Goal: Task Accomplishment & Management: Manage account settings

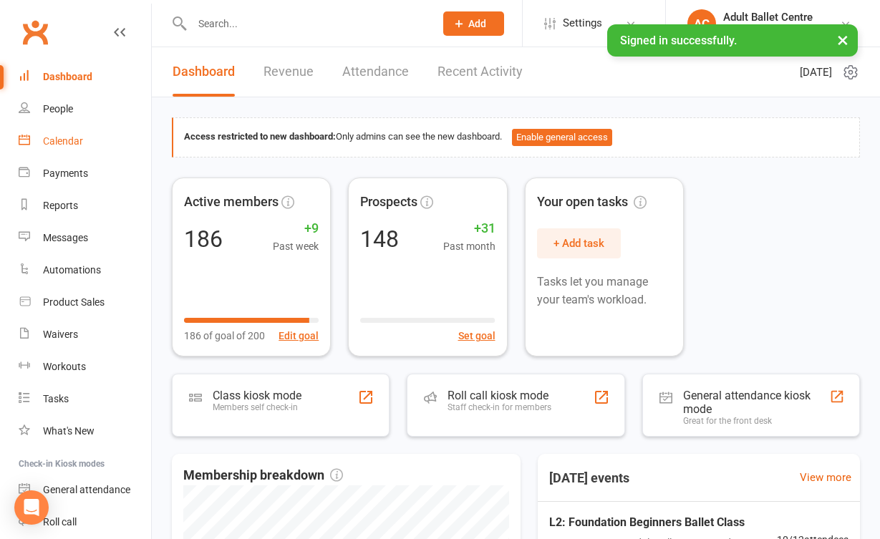
click at [90, 135] on link "Calendar" at bounding box center [85, 141] width 132 height 32
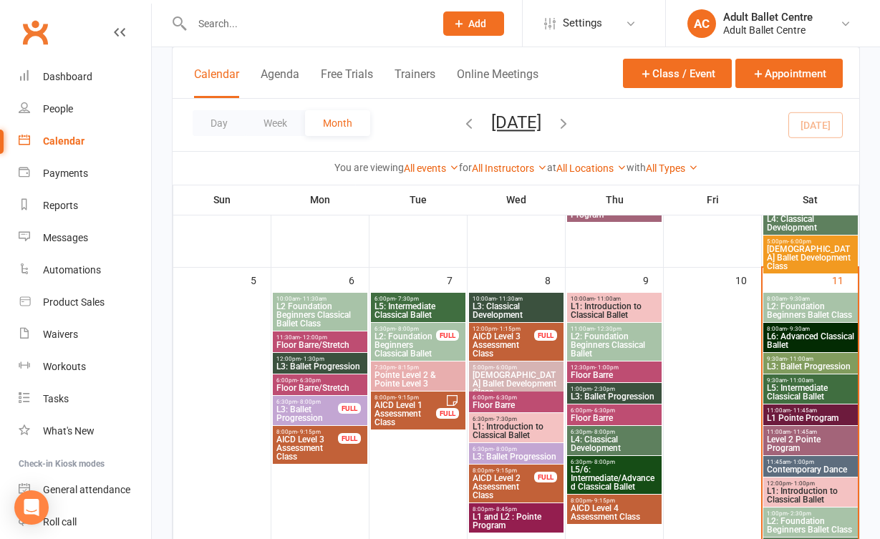
scroll to position [369, 0]
click at [785, 334] on span "L6: Advanced Classical Ballet" at bounding box center [810, 340] width 89 height 17
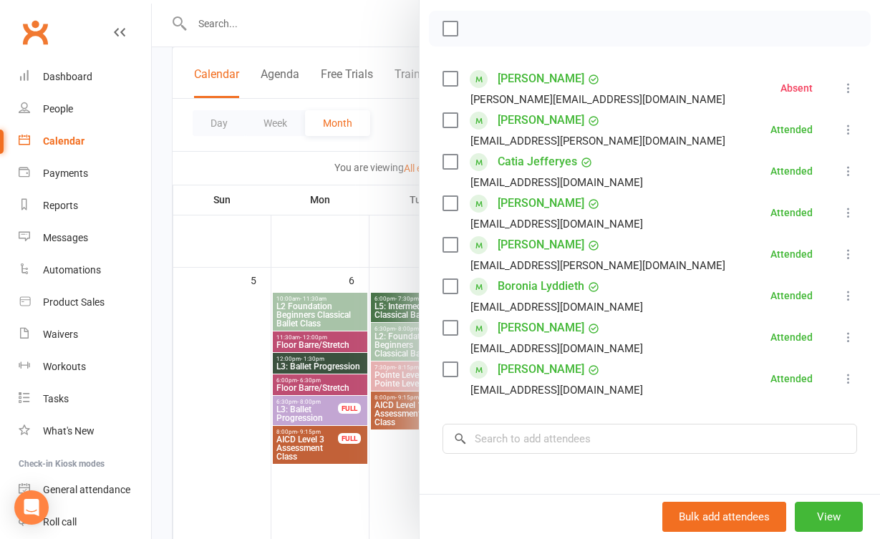
scroll to position [199, 0]
click at [435, 251] on div "Class kiosk mode Roll call 8:00 AM - 9:30 AM, [DATE] with Adult Ballet Centre, …" at bounding box center [650, 259] width 460 height 795
click at [397, 244] on div at bounding box center [516, 269] width 728 height 539
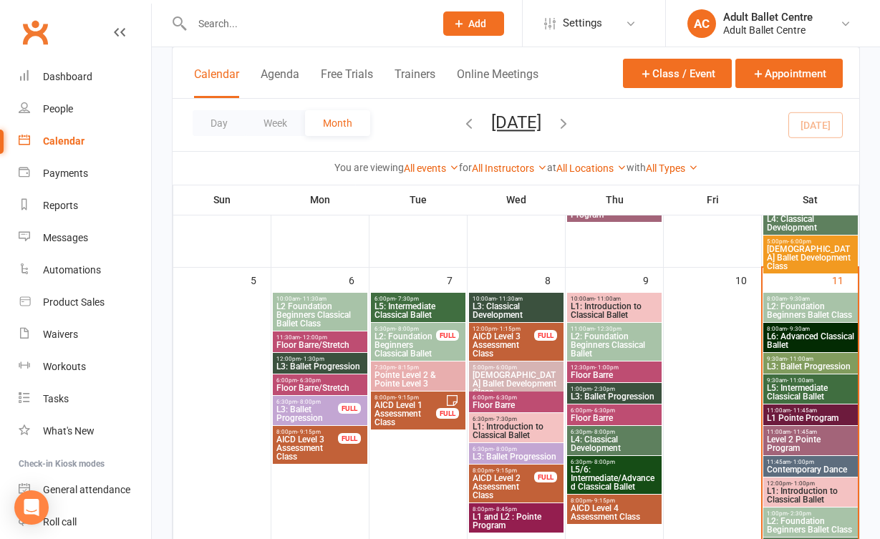
click at [815, 380] on span "9:30am - 11:00am" at bounding box center [810, 380] width 89 height 6
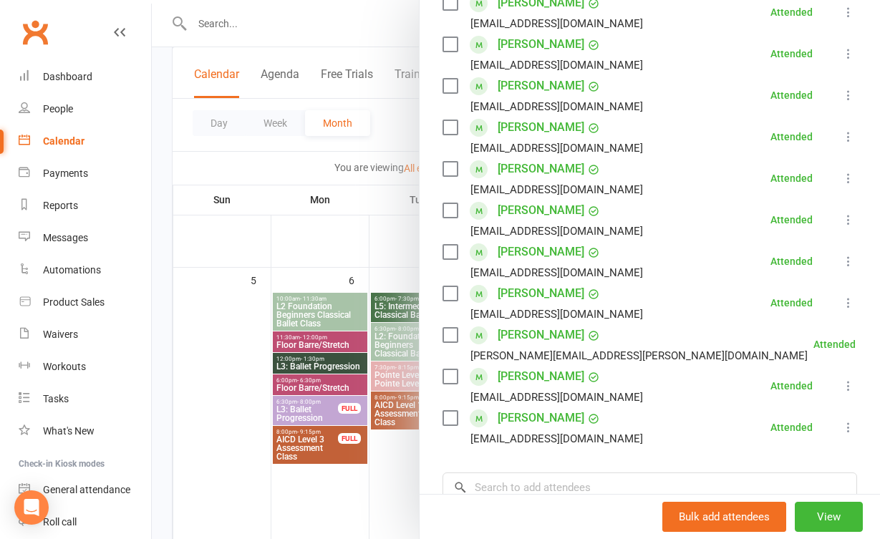
scroll to position [328, 0]
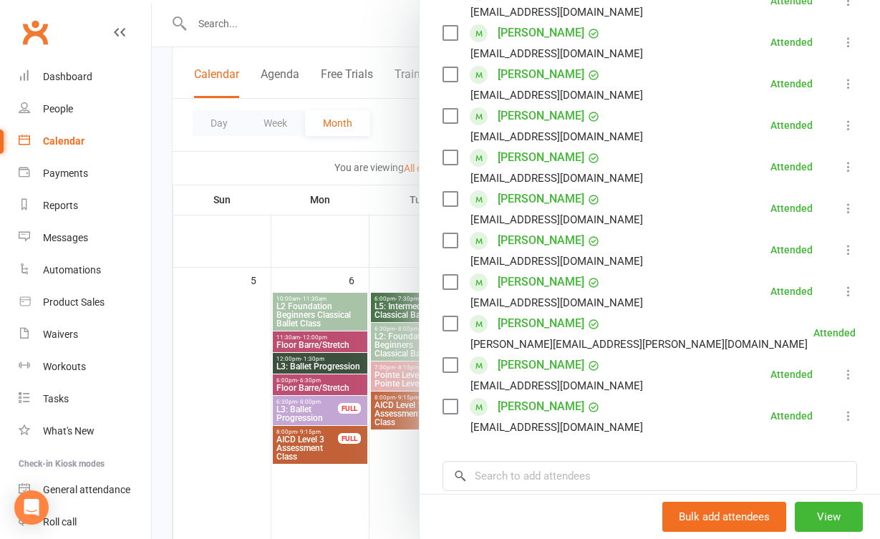
click at [348, 476] on div at bounding box center [516, 269] width 728 height 539
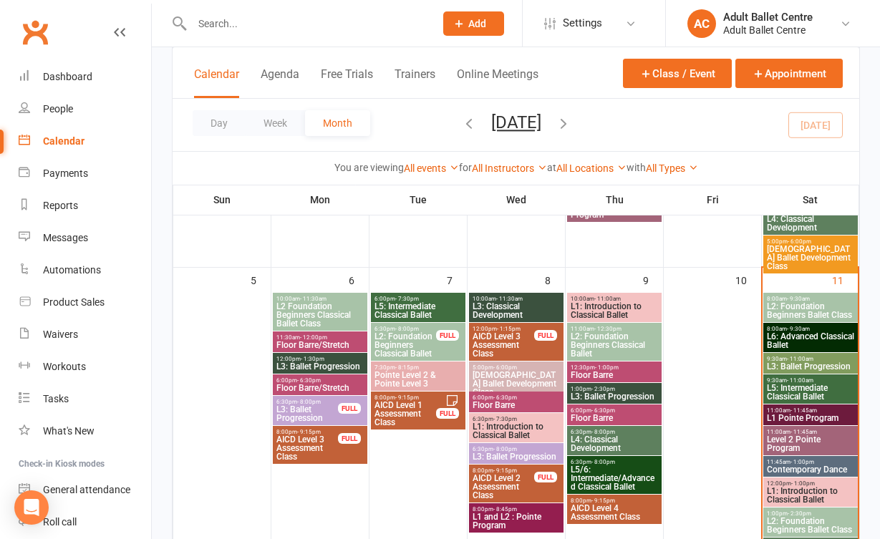
click at [775, 440] on span "Level 2 Pointe Program" at bounding box center [810, 443] width 89 height 17
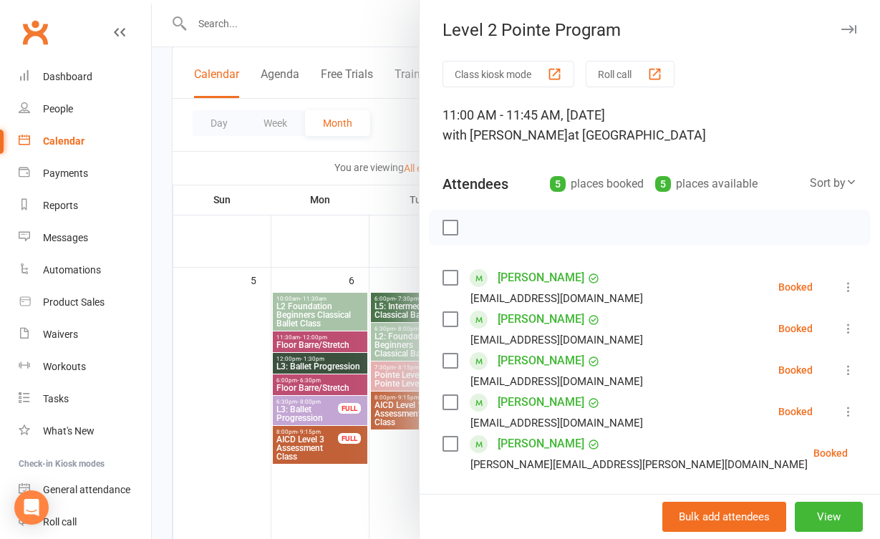
click at [851, 289] on icon at bounding box center [848, 287] width 14 height 14
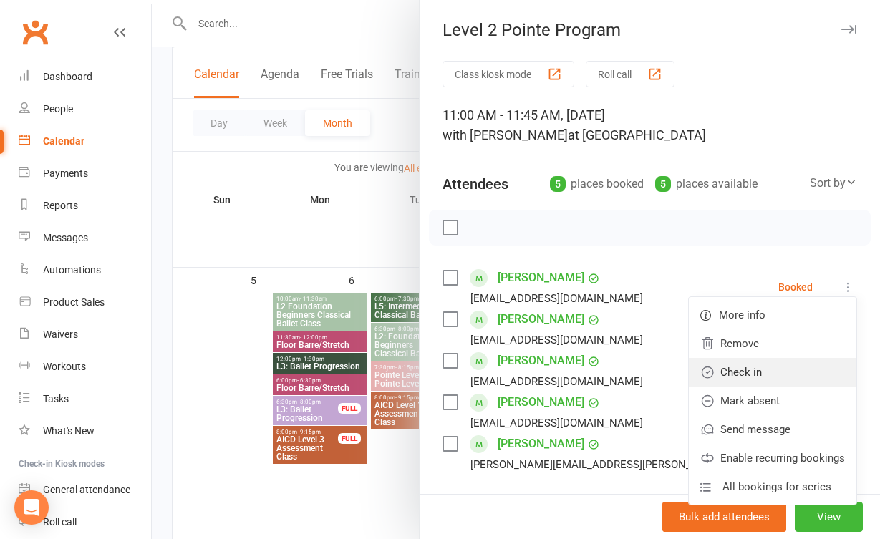
click at [826, 368] on link "Check in" at bounding box center [773, 372] width 168 height 29
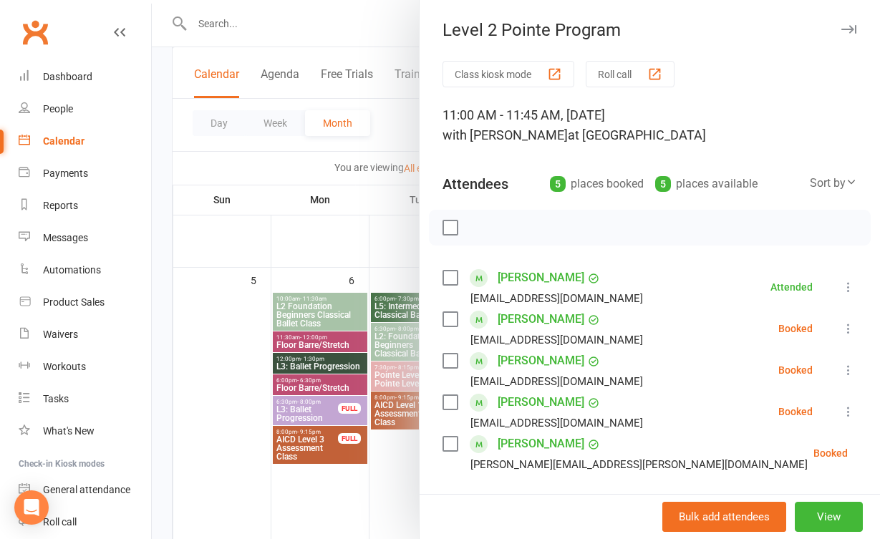
click at [849, 329] on icon at bounding box center [848, 328] width 14 height 14
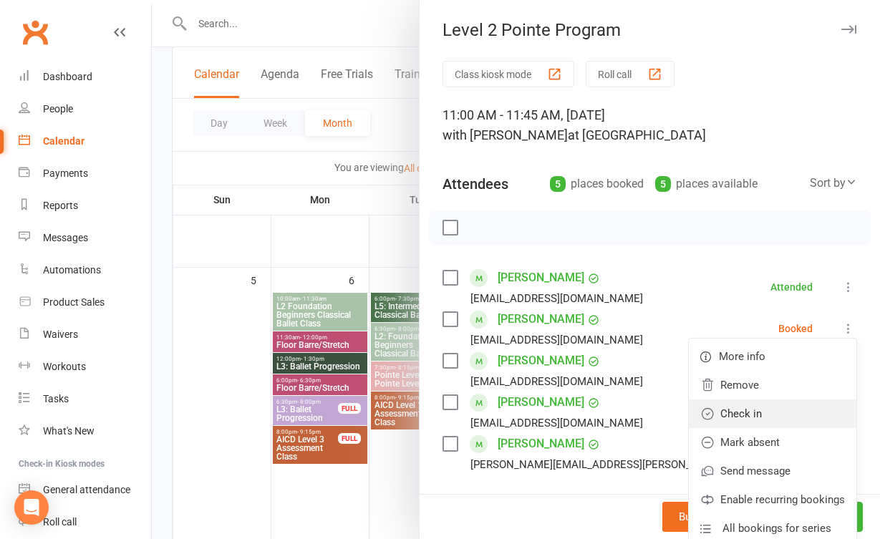
click at [816, 406] on link "Check in" at bounding box center [773, 414] width 168 height 29
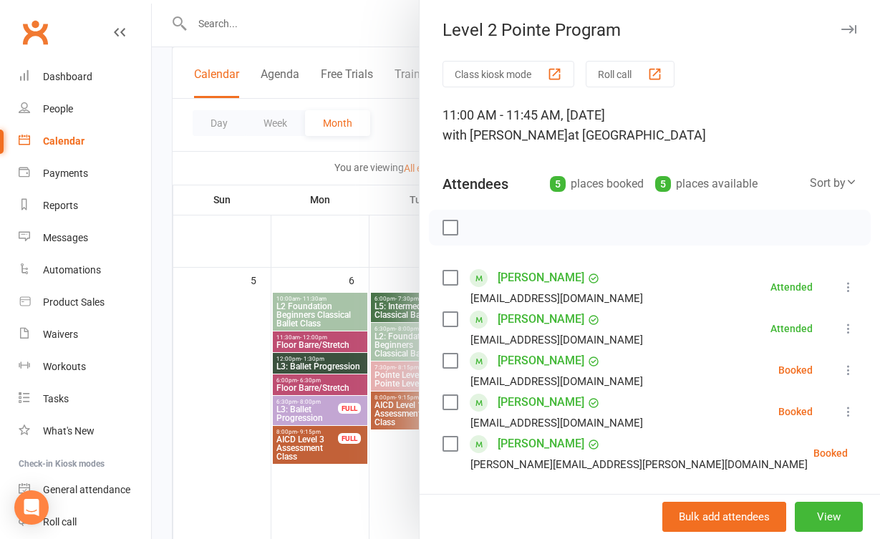
click at [848, 374] on icon at bounding box center [848, 370] width 14 height 14
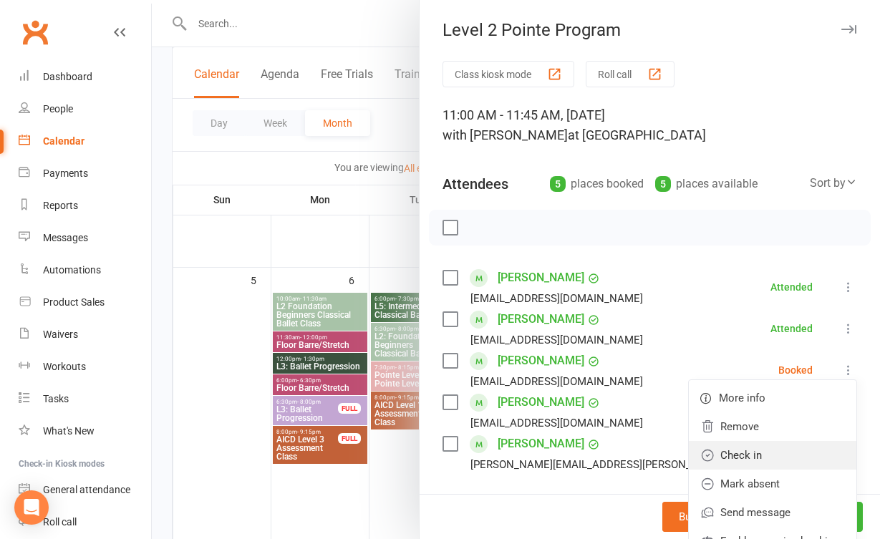
click at [814, 450] on link "Check in" at bounding box center [773, 455] width 168 height 29
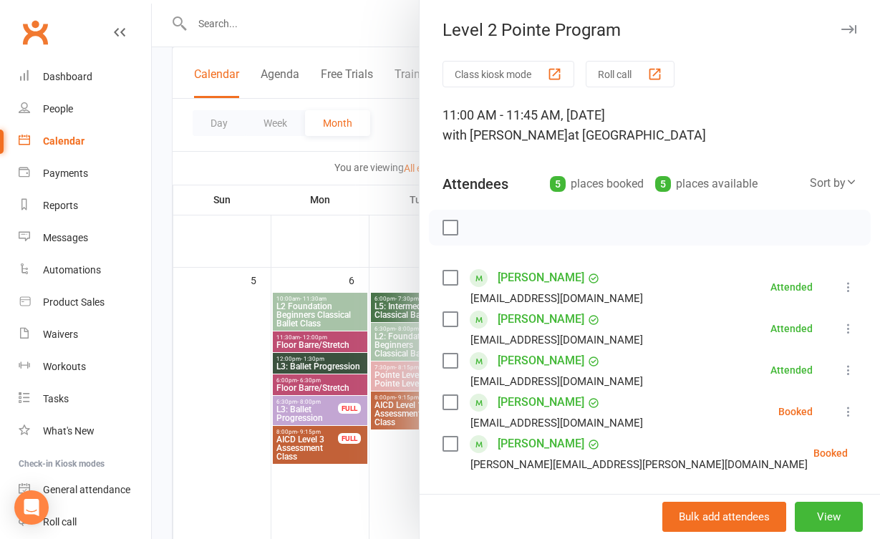
click at [847, 417] on icon at bounding box center [848, 412] width 14 height 14
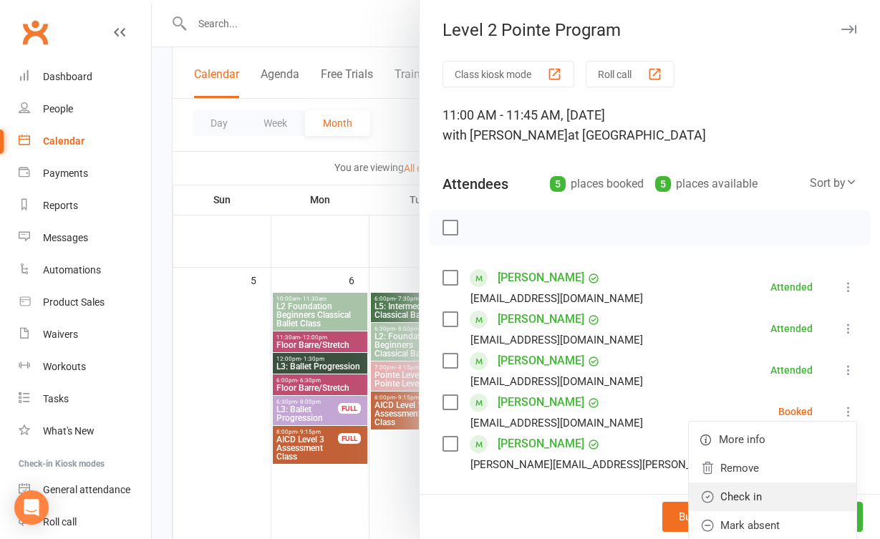
click at [813, 493] on link "Check in" at bounding box center [773, 497] width 168 height 29
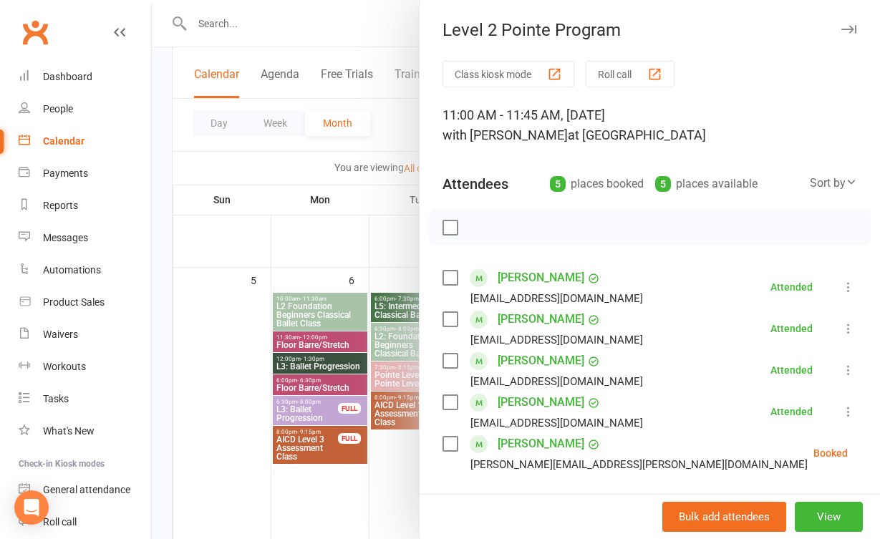
click at [876, 457] on icon at bounding box center [883, 453] width 14 height 14
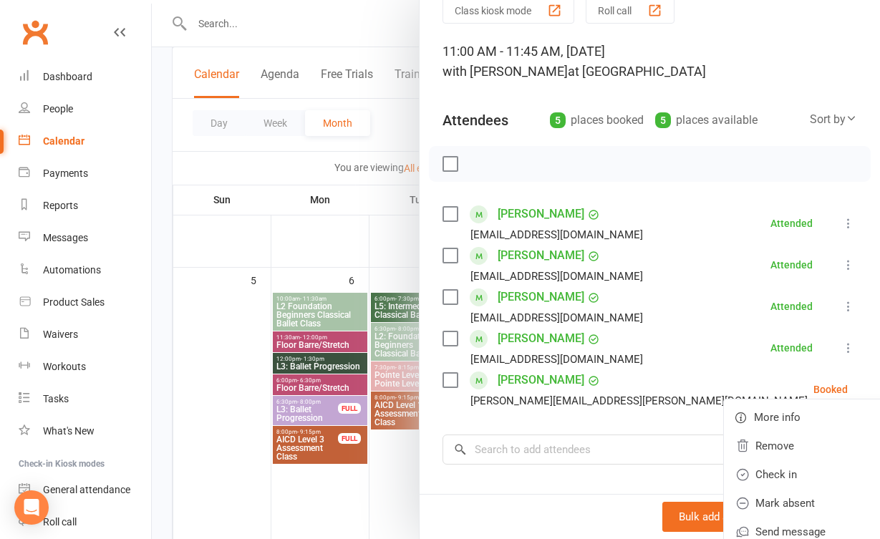
scroll to position [69, 0]
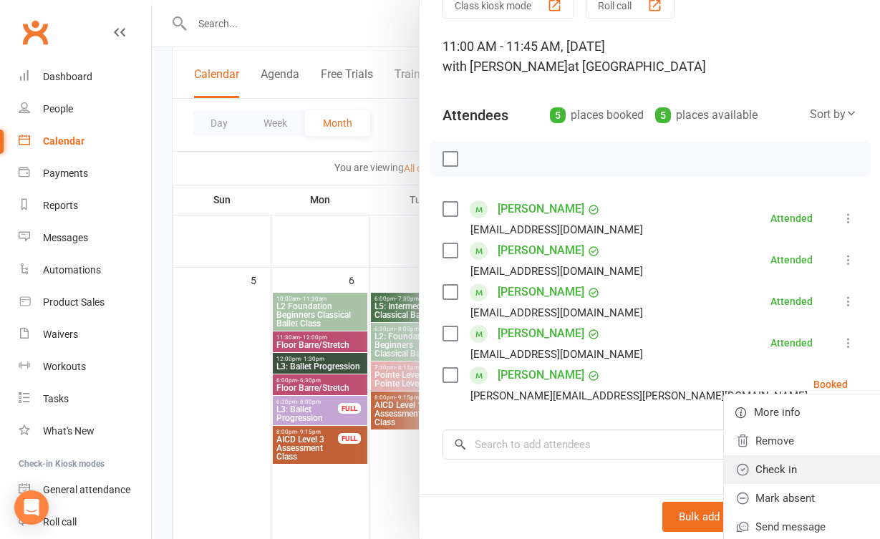
click at [809, 470] on link "Check in" at bounding box center [808, 469] width 168 height 29
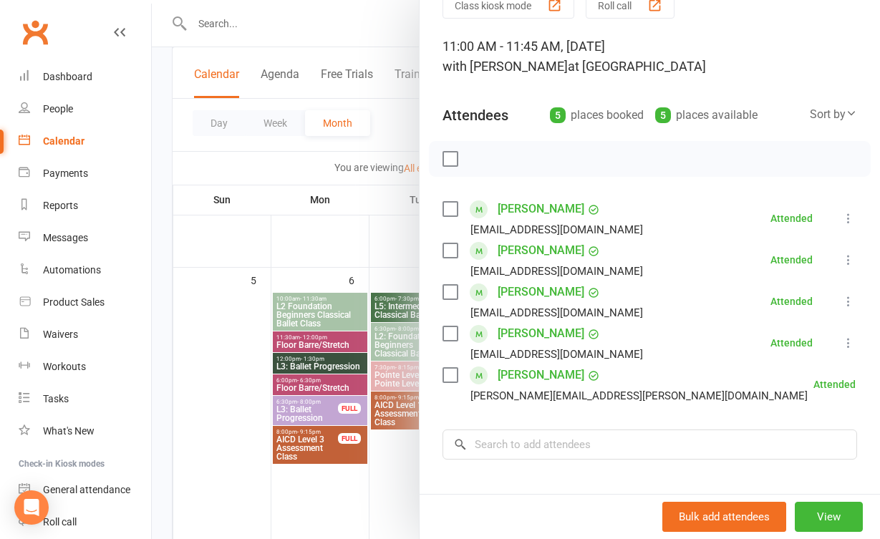
click at [319, 495] on div at bounding box center [516, 269] width 728 height 539
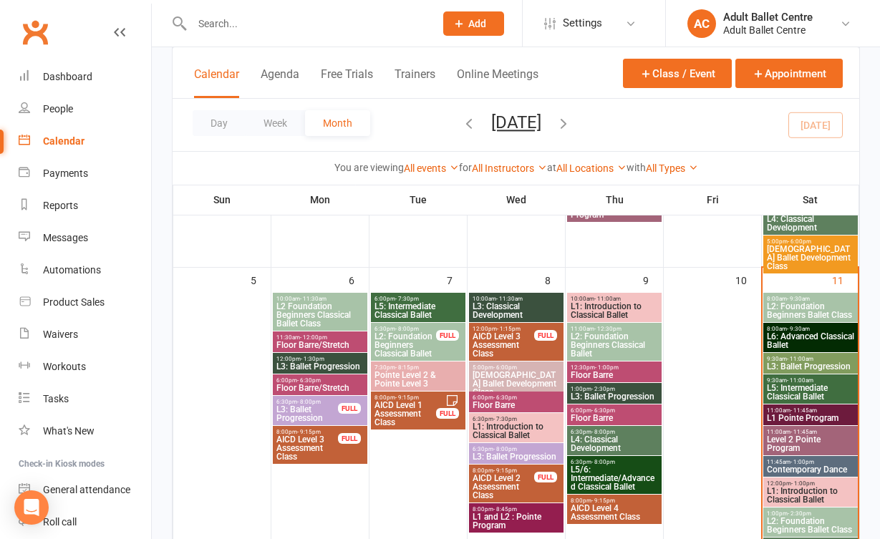
click at [821, 357] on span "9:30am - 11:00am" at bounding box center [810, 359] width 89 height 6
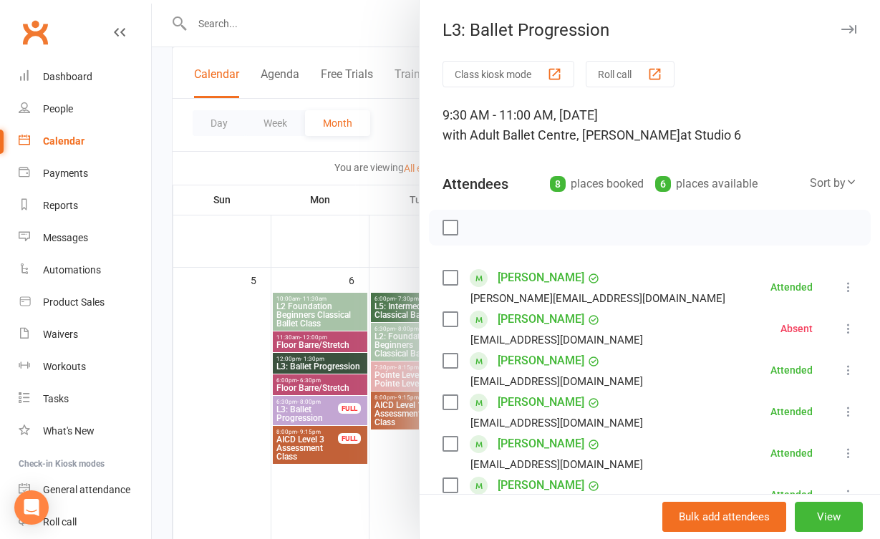
click at [329, 228] on div at bounding box center [516, 269] width 728 height 539
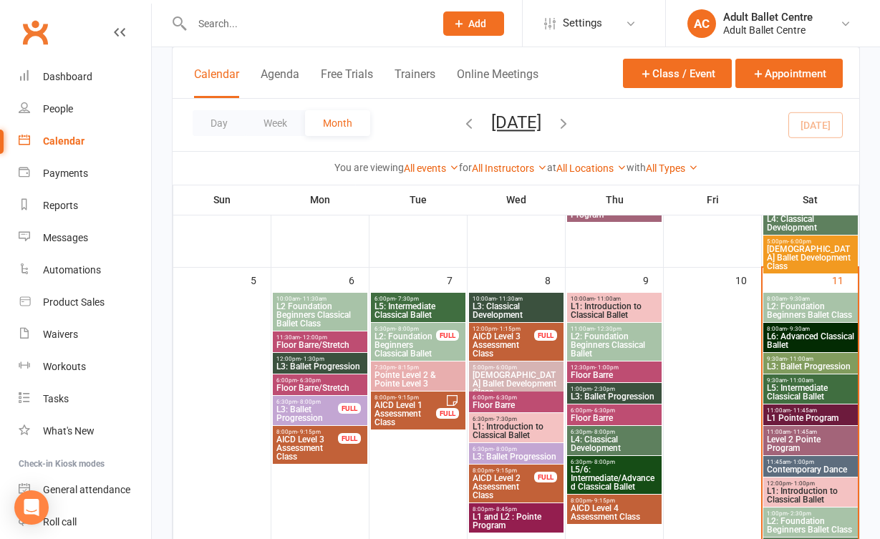
click at [826, 306] on span "L2: Foundation Beginners Ballet Class" at bounding box center [810, 310] width 89 height 17
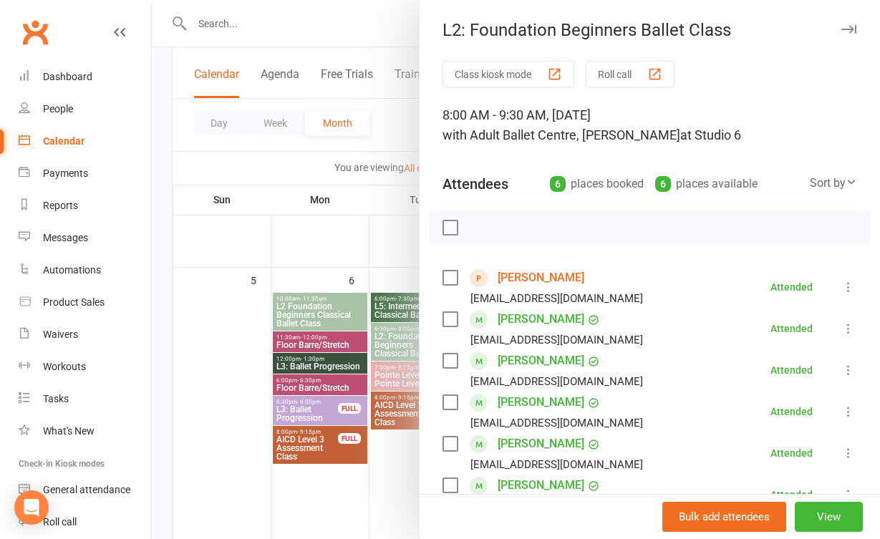
scroll to position [0, 0]
click at [531, 274] on link "[PERSON_NAME]" at bounding box center [541, 277] width 87 height 23
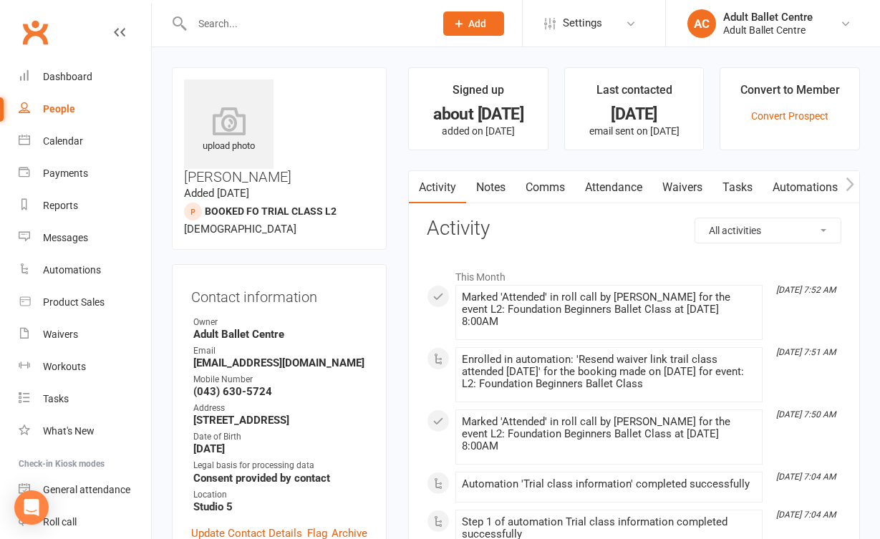
click at [684, 181] on link "Waivers" at bounding box center [682, 187] width 60 height 33
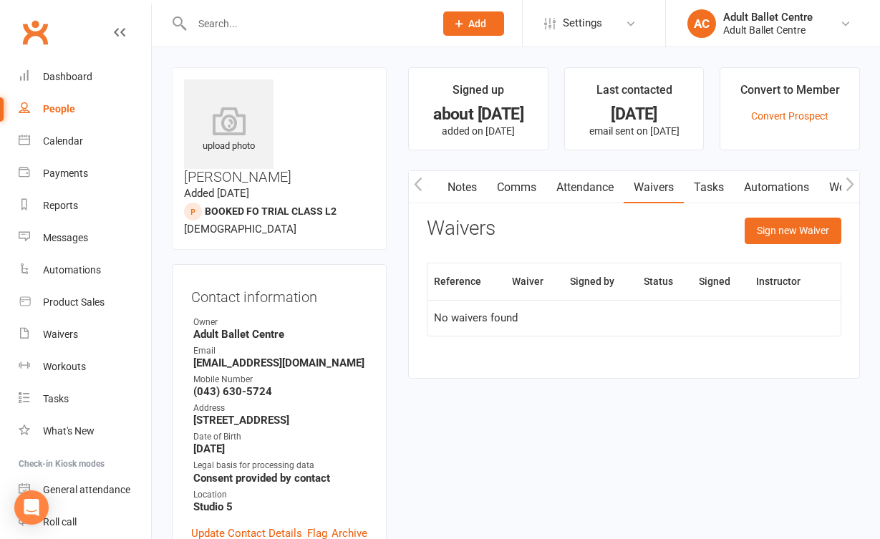
scroll to position [0, 49]
click at [748, 185] on link "Automations" at bounding box center [756, 187] width 85 height 33
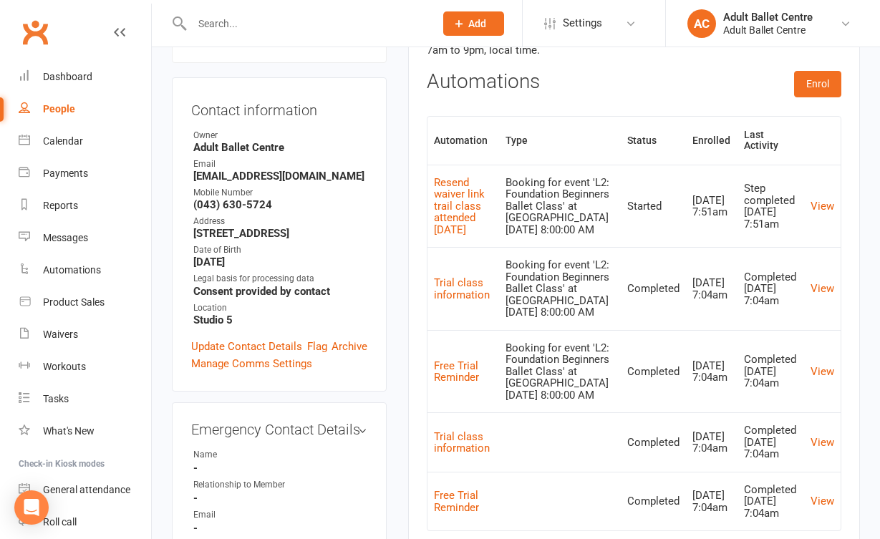
scroll to position [183, 0]
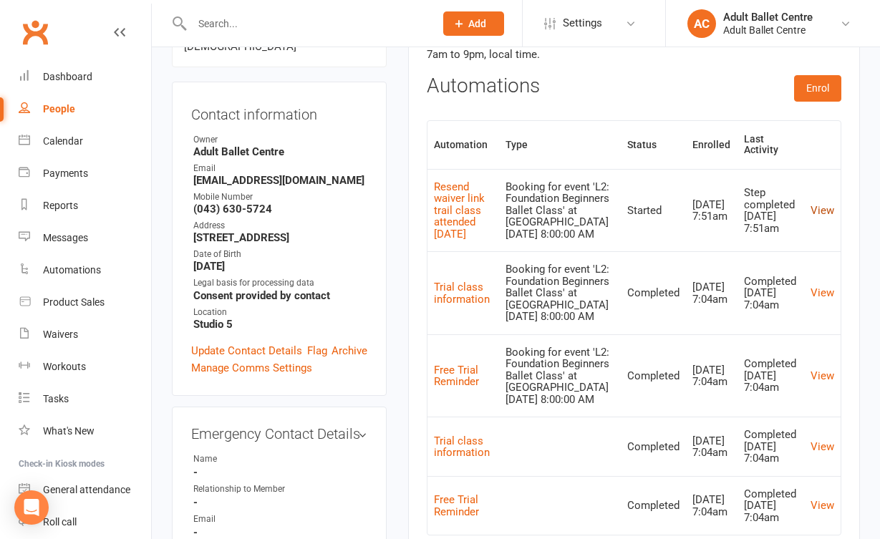
click at [820, 207] on link "View" at bounding box center [823, 210] width 24 height 13
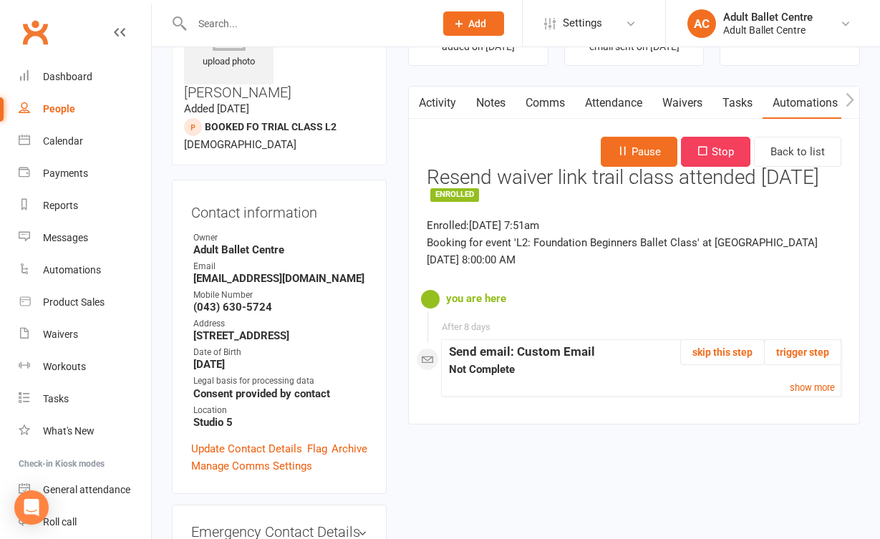
scroll to position [84, 0]
click at [637, 145] on button "Pause" at bounding box center [639, 152] width 77 height 30
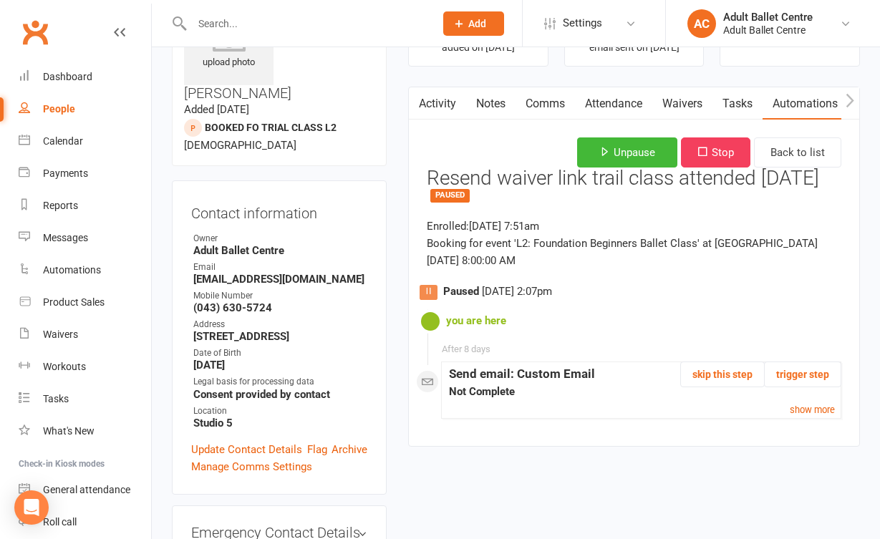
click at [673, 102] on link "Waivers" at bounding box center [682, 103] width 60 height 33
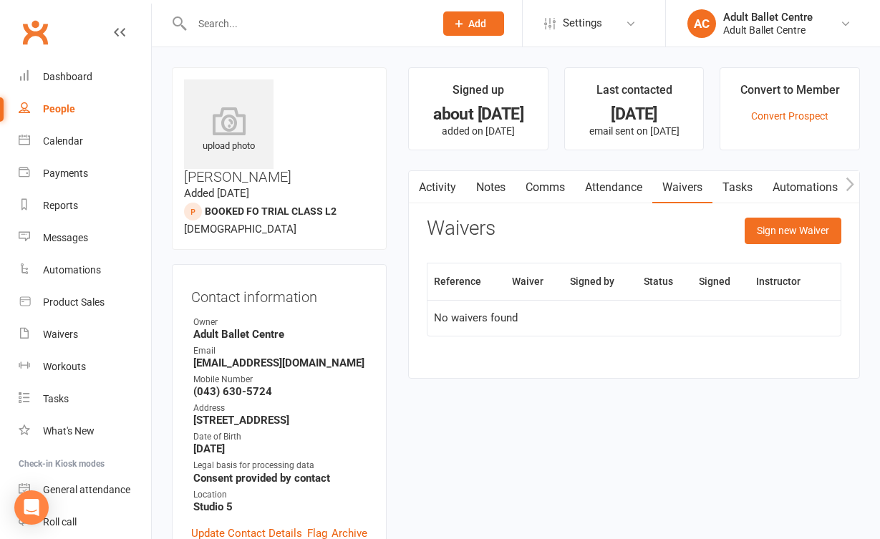
click at [795, 179] on link "Automations" at bounding box center [805, 187] width 85 height 33
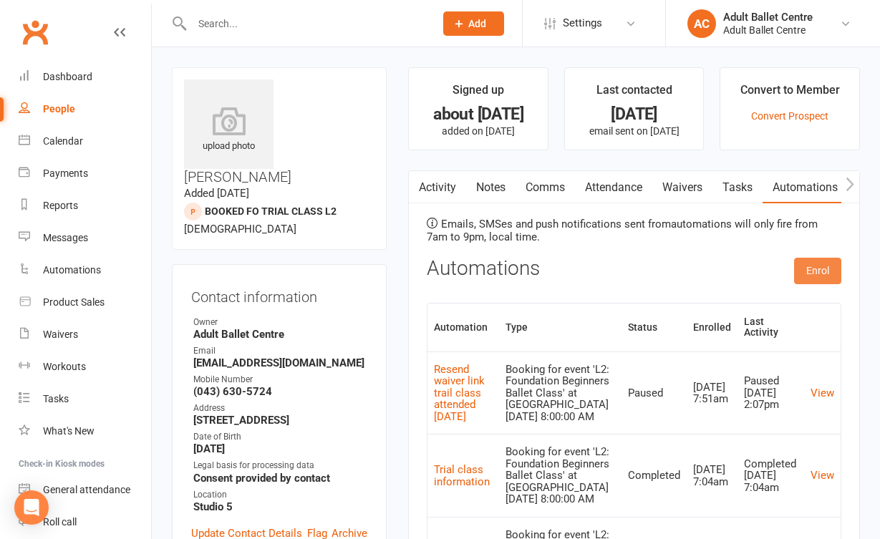
click at [811, 281] on button "Enrol" at bounding box center [817, 271] width 47 height 26
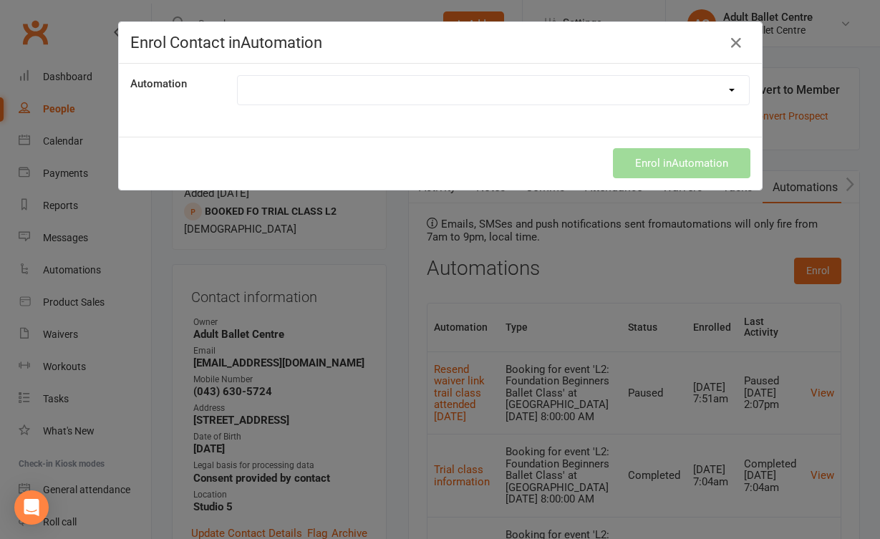
select select "8501"
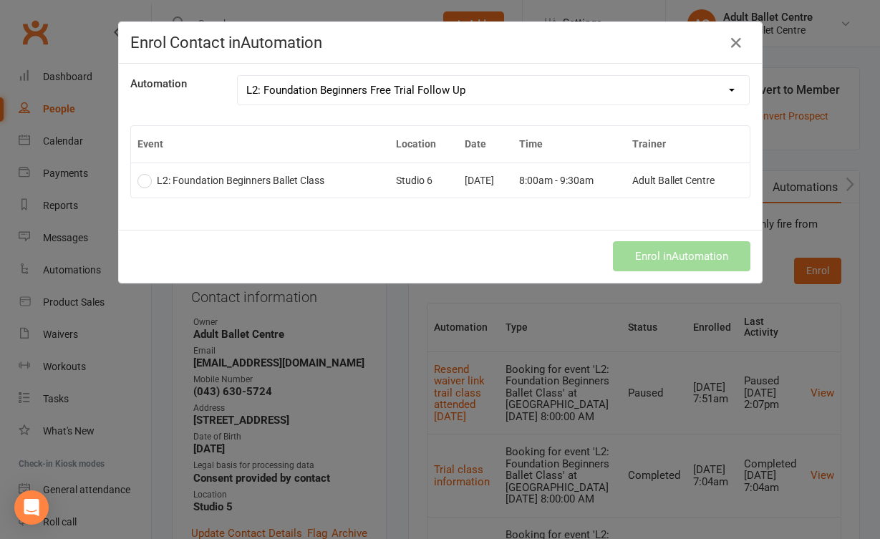
click at [460, 185] on td "[DATE]" at bounding box center [485, 180] width 54 height 35
click at [657, 255] on button "Enrol in Automation" at bounding box center [681, 256] width 137 height 30
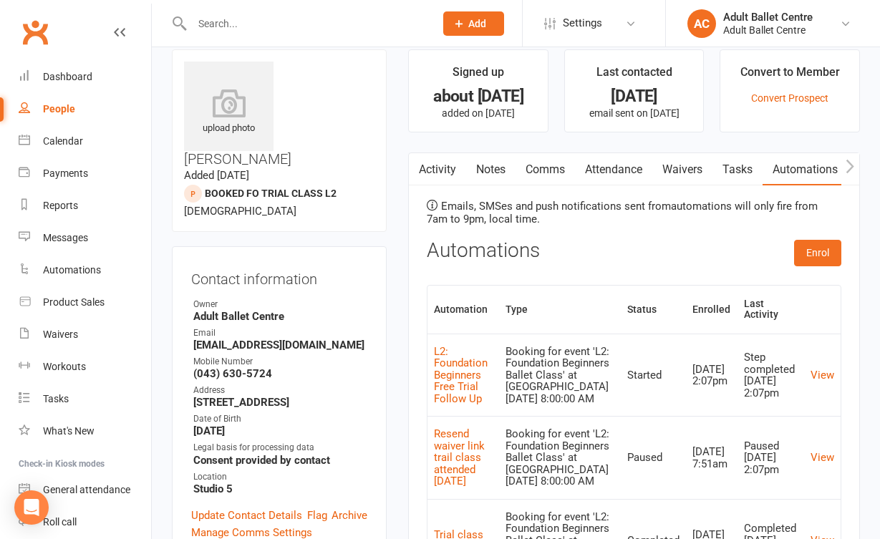
scroll to position [26, 0]
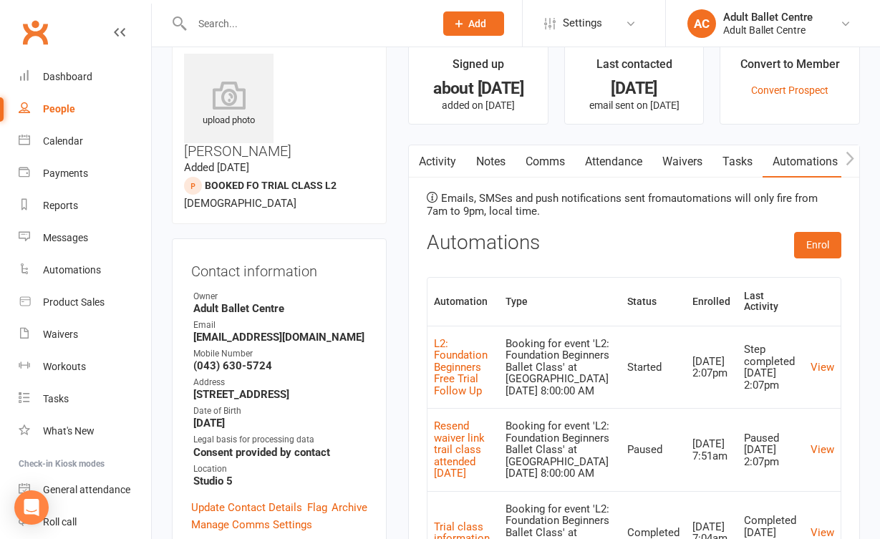
click at [816, 372] on td "View" at bounding box center [822, 367] width 37 height 83
click at [820, 365] on link "View" at bounding box center [823, 367] width 24 height 13
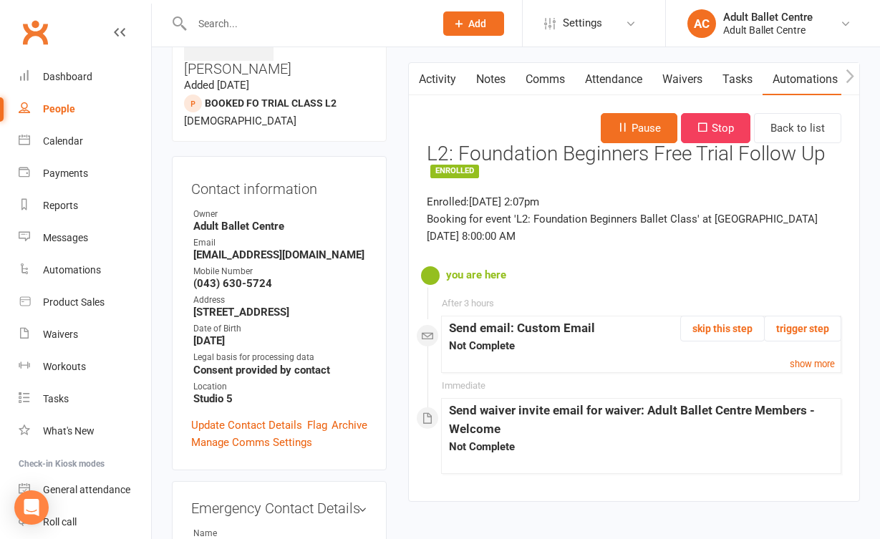
scroll to position [105, 0]
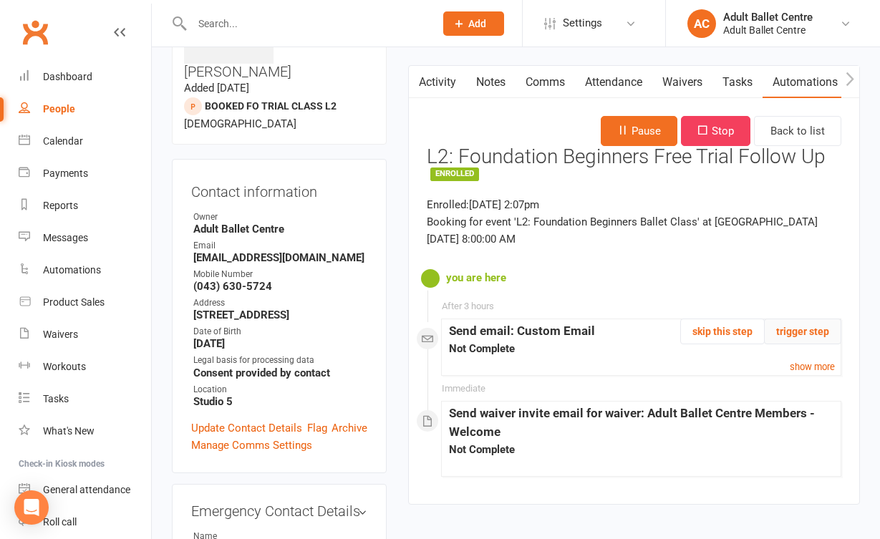
click at [805, 335] on button "trigger step" at bounding box center [802, 332] width 77 height 26
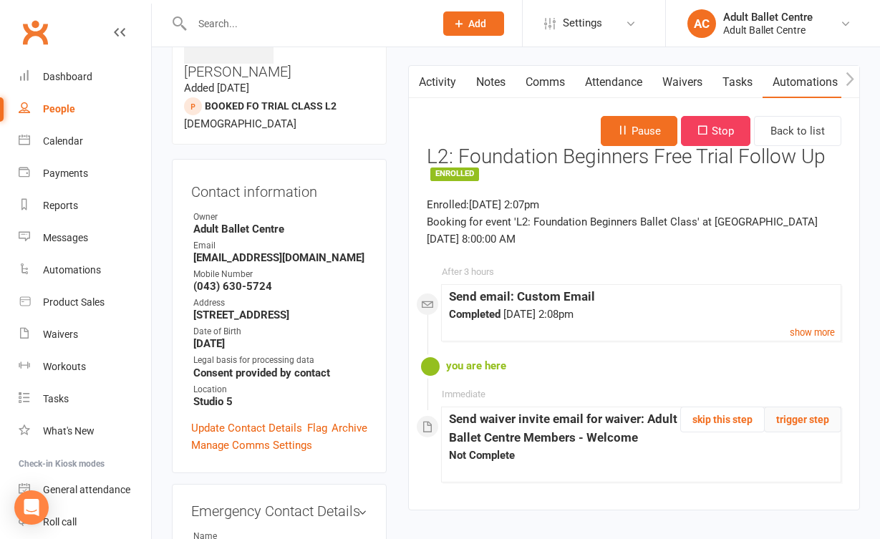
click at [798, 418] on button "trigger step" at bounding box center [802, 420] width 77 height 26
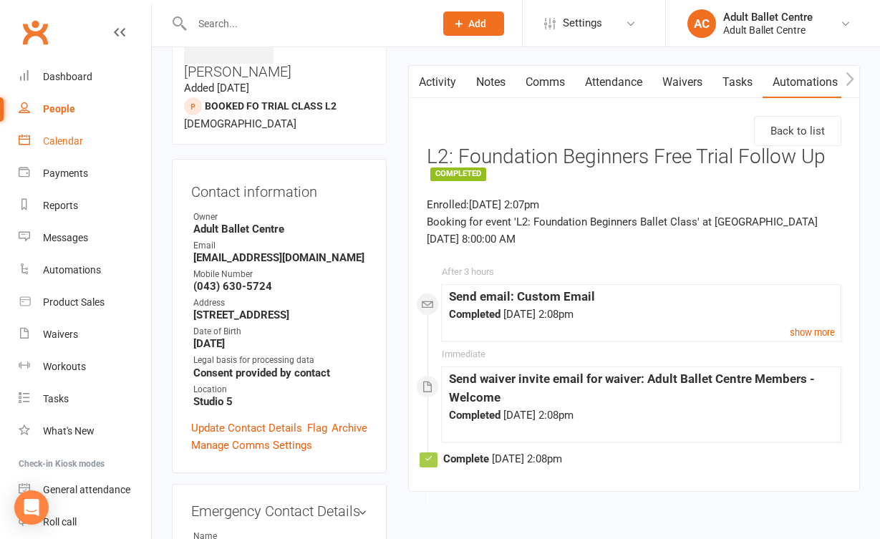
click at [58, 145] on div "Calendar" at bounding box center [63, 140] width 40 height 11
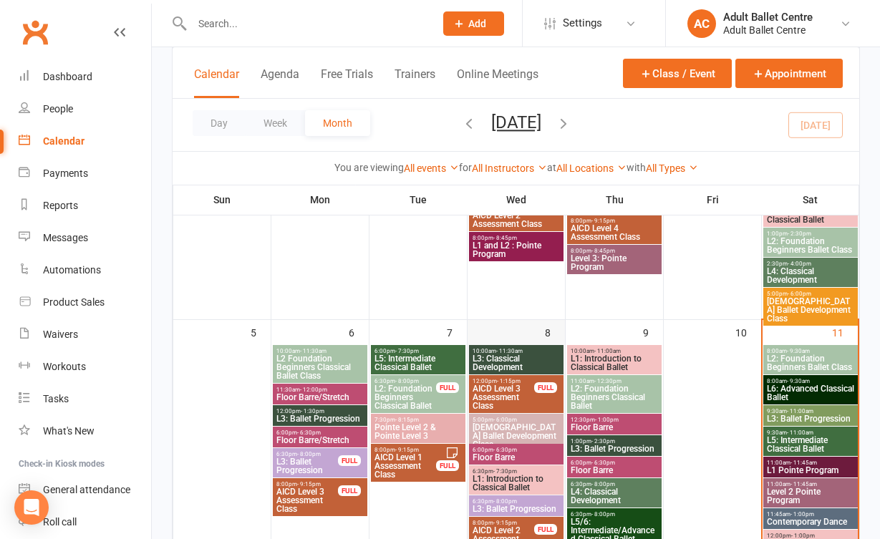
scroll to position [314, 0]
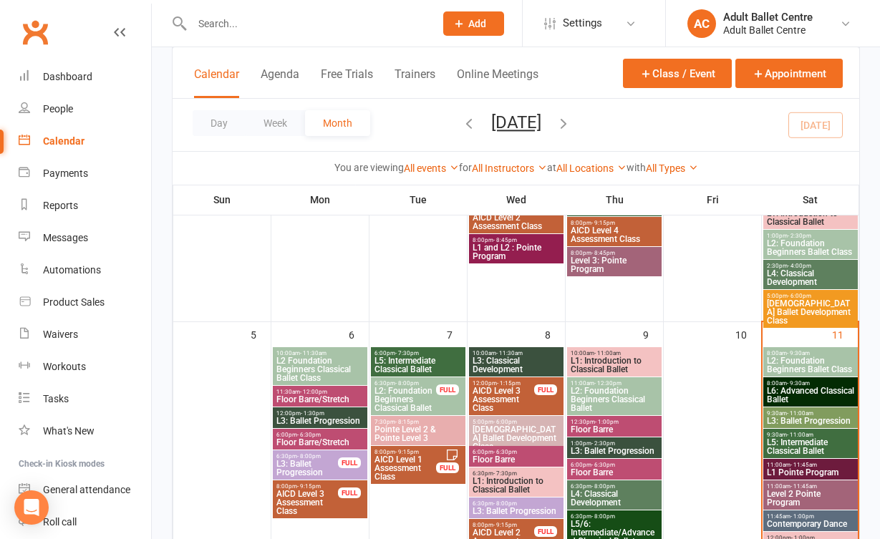
click at [786, 369] on span "L2: Foundation Beginners Ballet Class" at bounding box center [810, 365] width 89 height 17
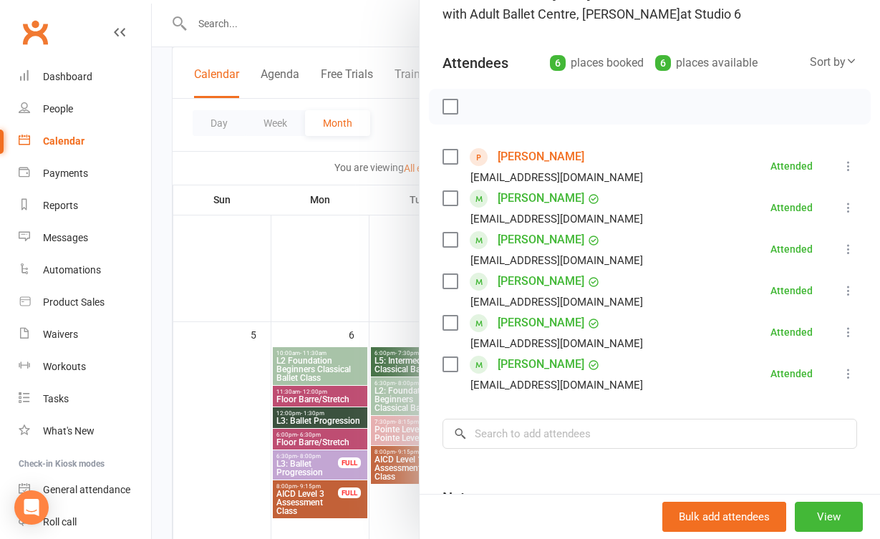
scroll to position [66, 0]
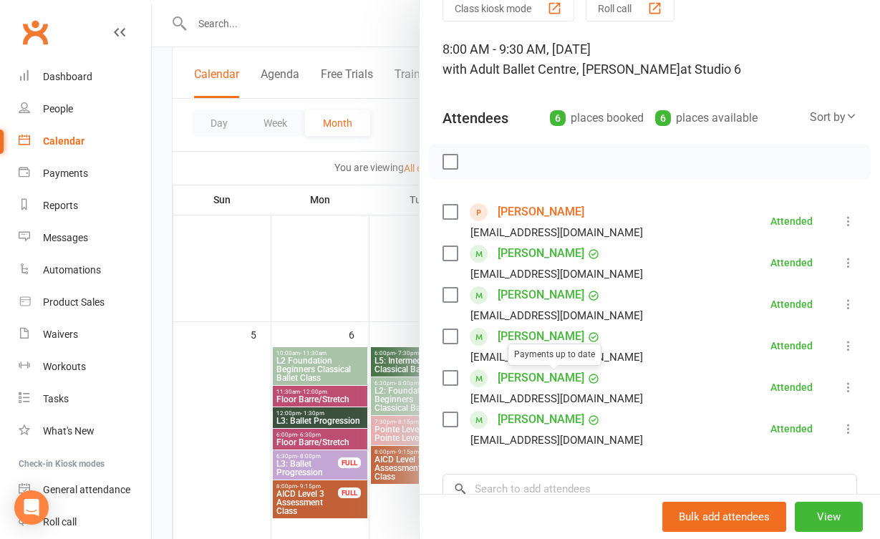
click at [390, 268] on div at bounding box center [516, 269] width 728 height 539
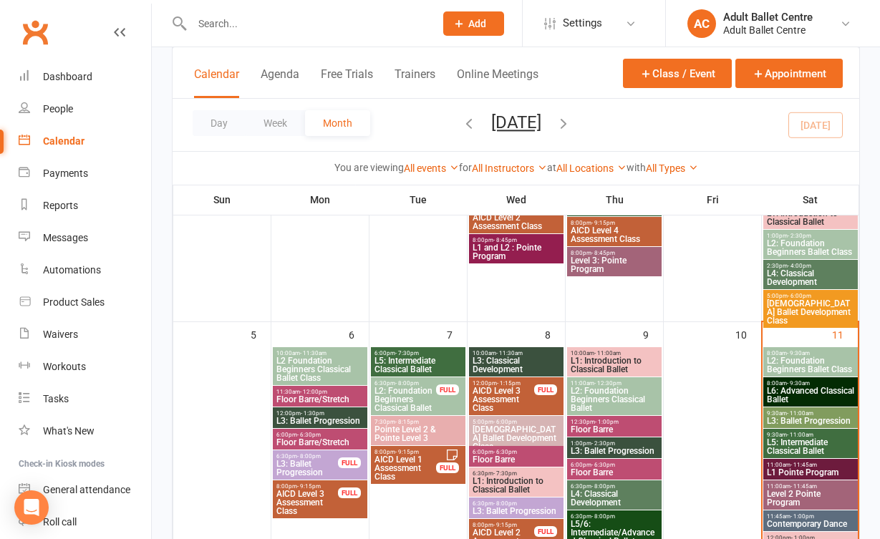
click at [615, 395] on span "L2: Foundation Beginners Classical Ballet" at bounding box center [614, 400] width 89 height 26
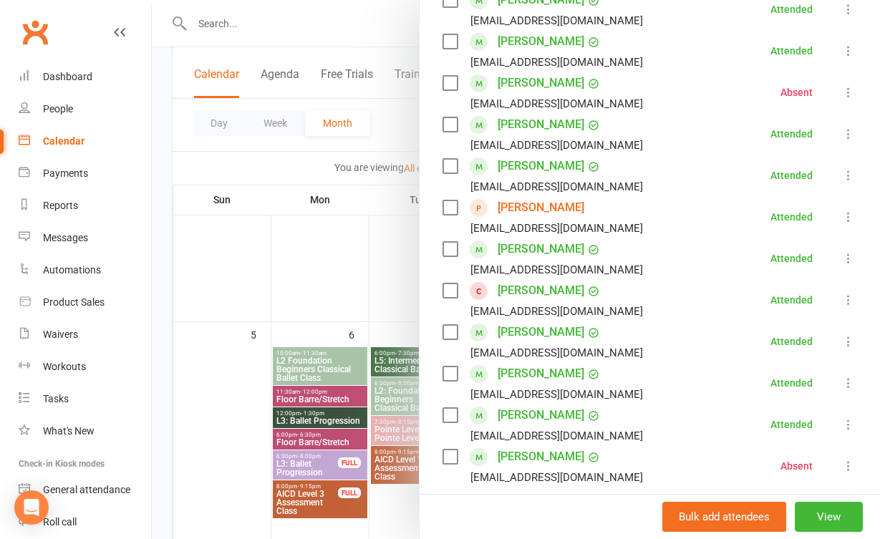
scroll to position [320, 0]
click at [516, 211] on link "[PERSON_NAME]" at bounding box center [541, 206] width 87 height 23
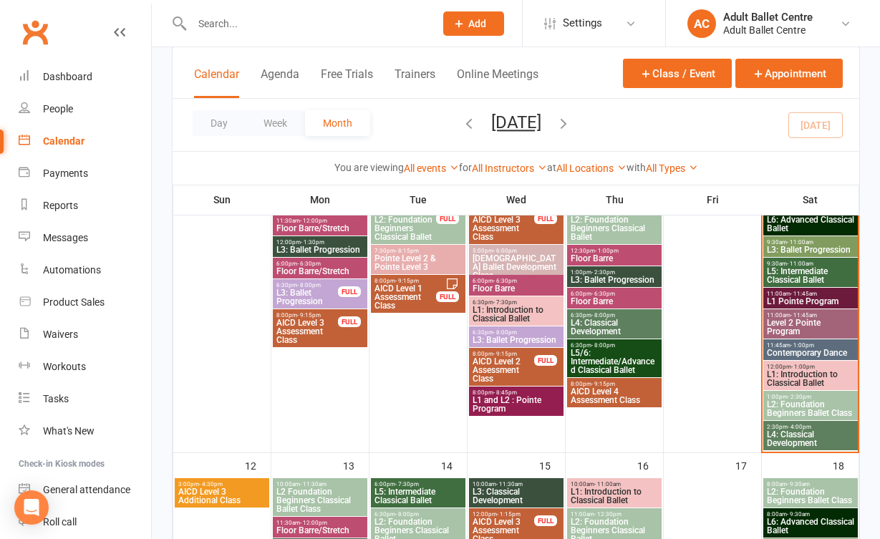
scroll to position [483, 0]
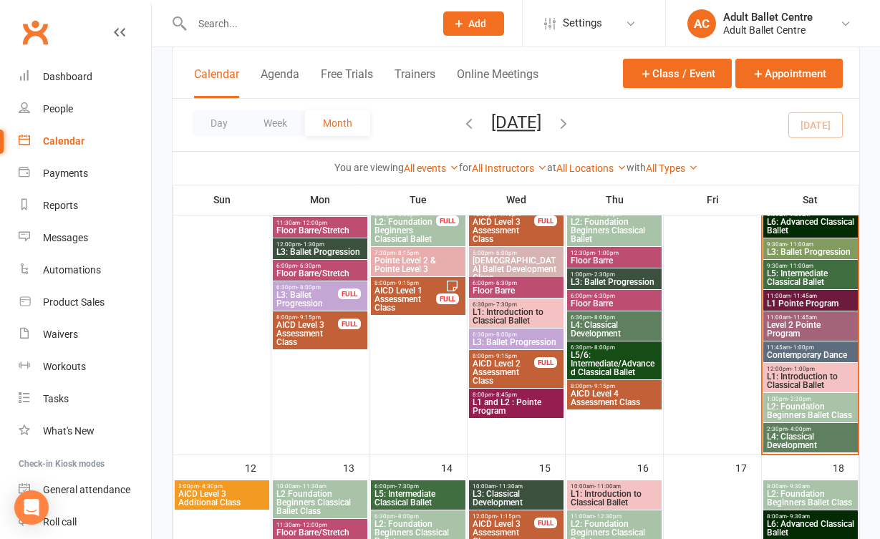
click at [783, 408] on span "L2: Foundation Beginners Ballet Class" at bounding box center [810, 410] width 89 height 17
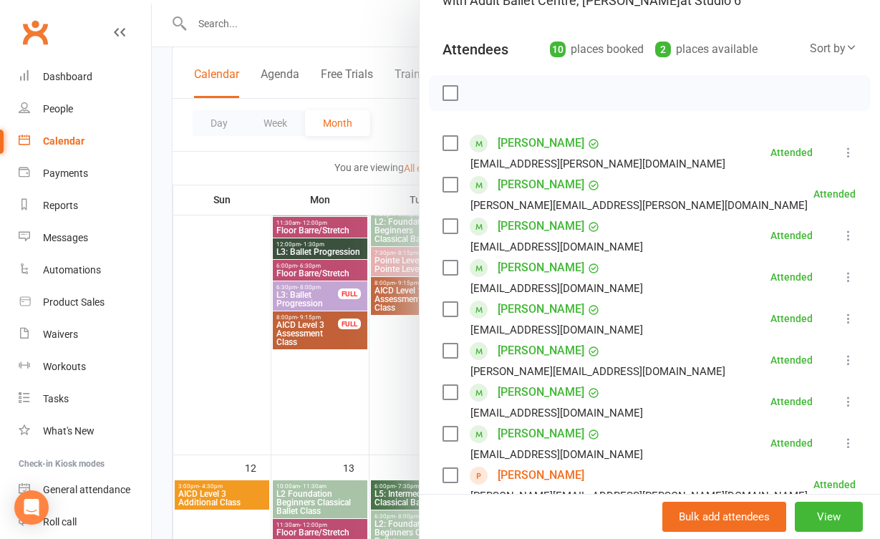
scroll to position [254, 0]
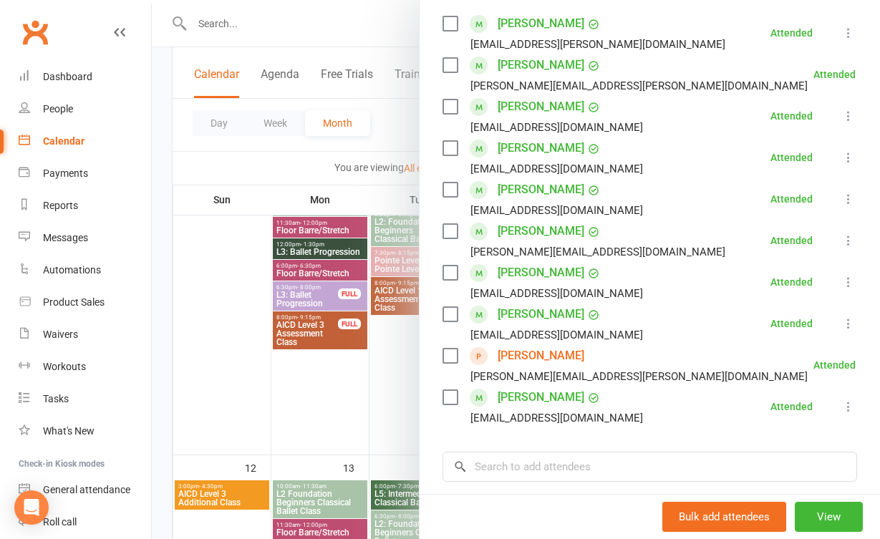
click at [372, 379] on div at bounding box center [516, 269] width 728 height 539
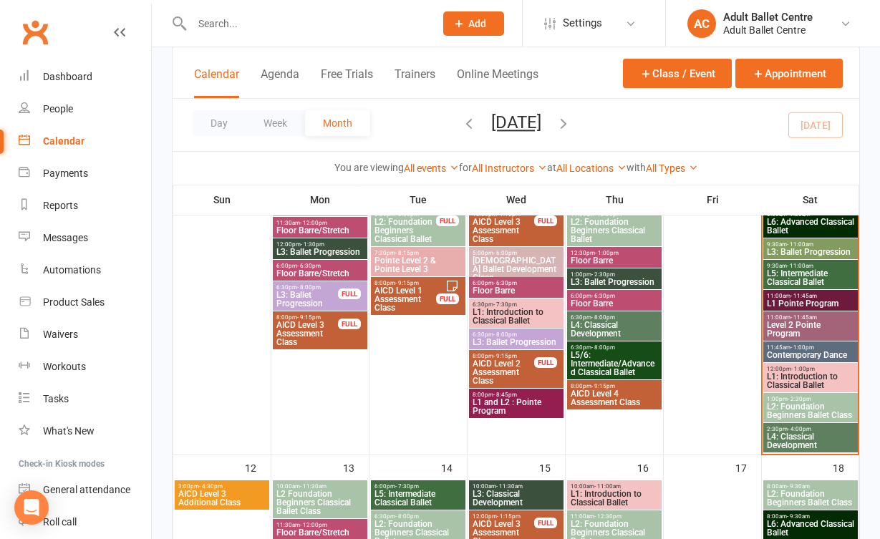
click at [796, 434] on span "L4: Classical Development" at bounding box center [810, 440] width 89 height 17
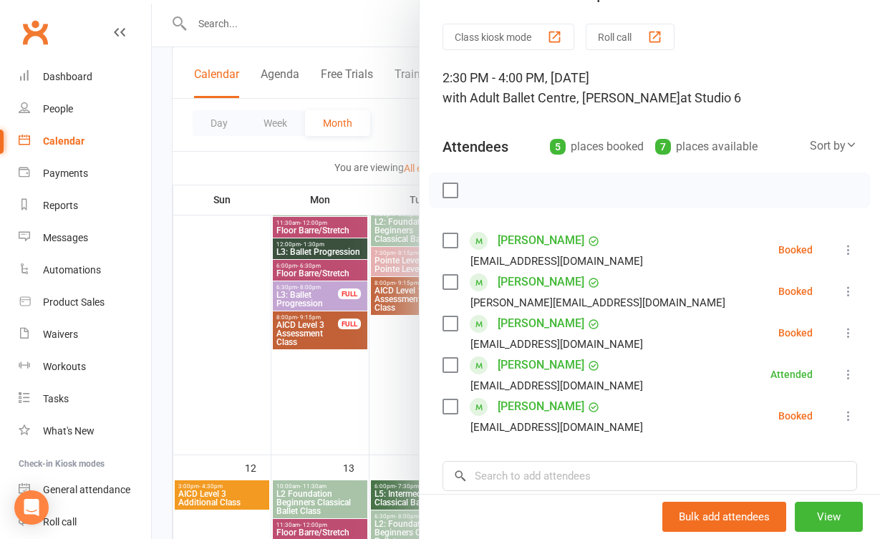
scroll to position [35, 0]
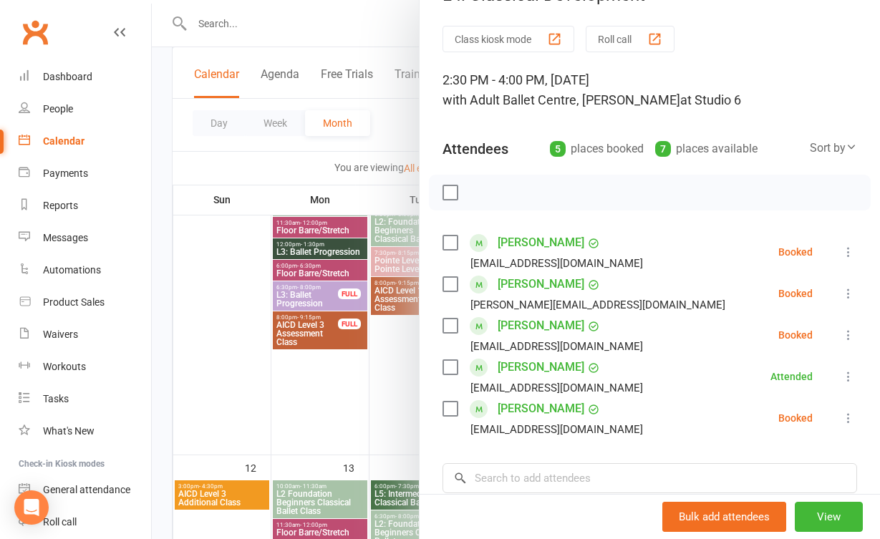
click at [381, 406] on div at bounding box center [516, 269] width 728 height 539
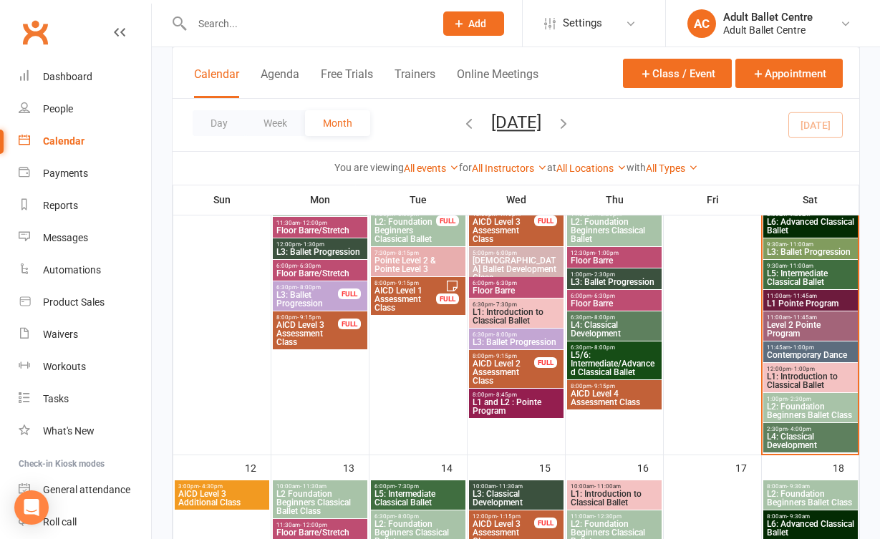
click at [781, 379] on span "L1: Introduction to Classical Ballet" at bounding box center [810, 380] width 89 height 17
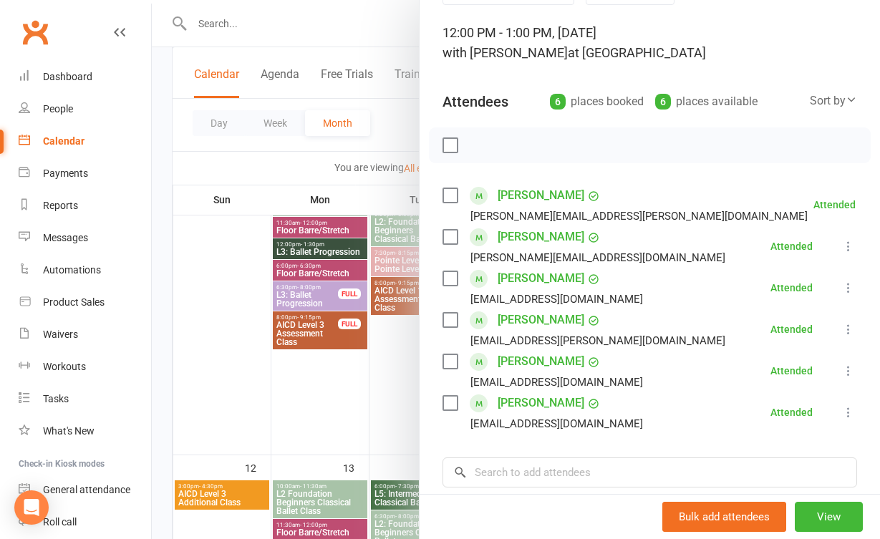
scroll to position [94, 0]
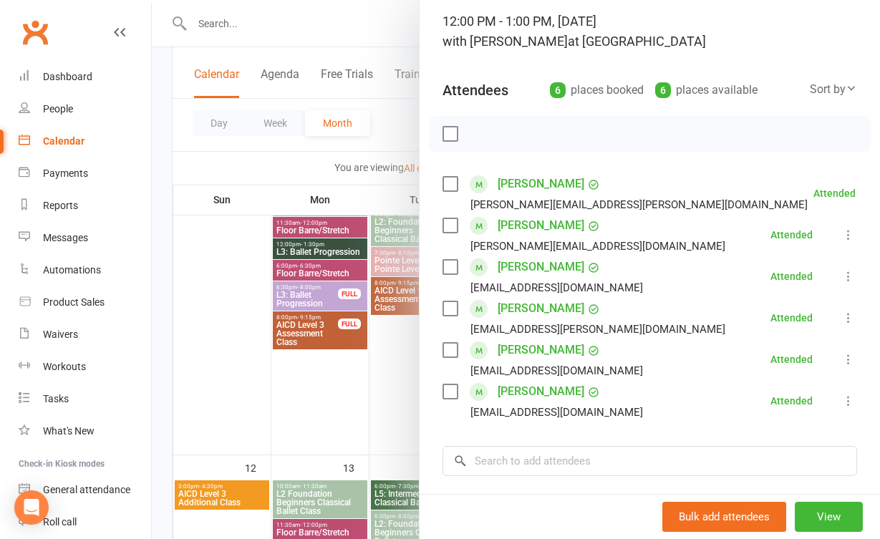
click at [379, 397] on div at bounding box center [516, 269] width 728 height 539
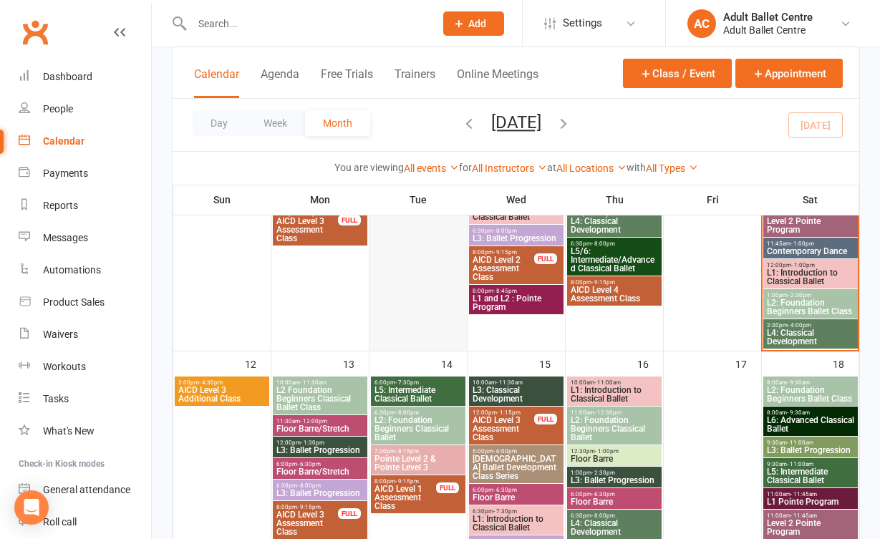
scroll to position [625, 0]
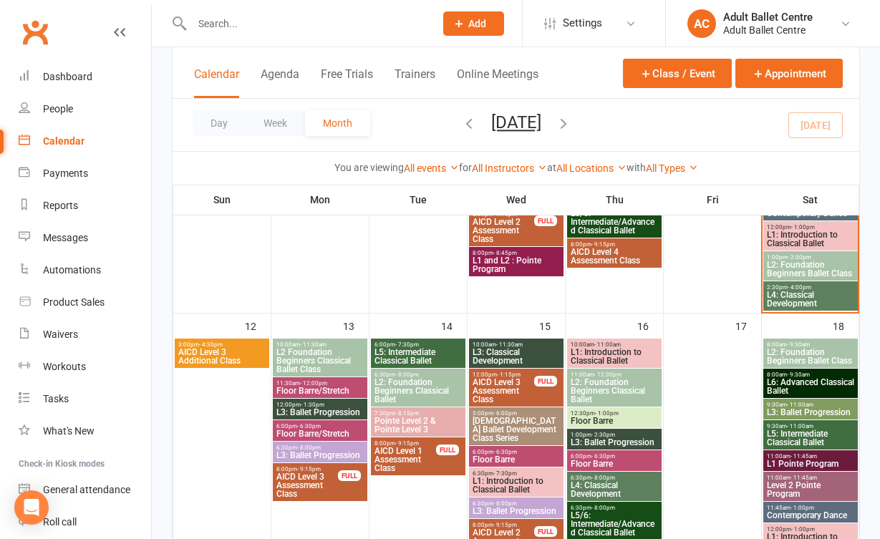
click at [344, 411] on span "L3: Ballet Progression" at bounding box center [320, 412] width 89 height 9
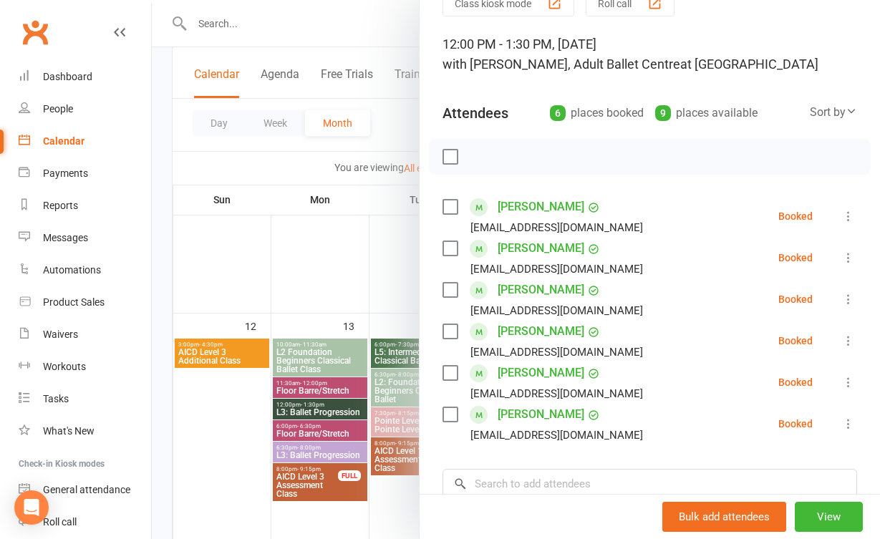
scroll to position [63, 0]
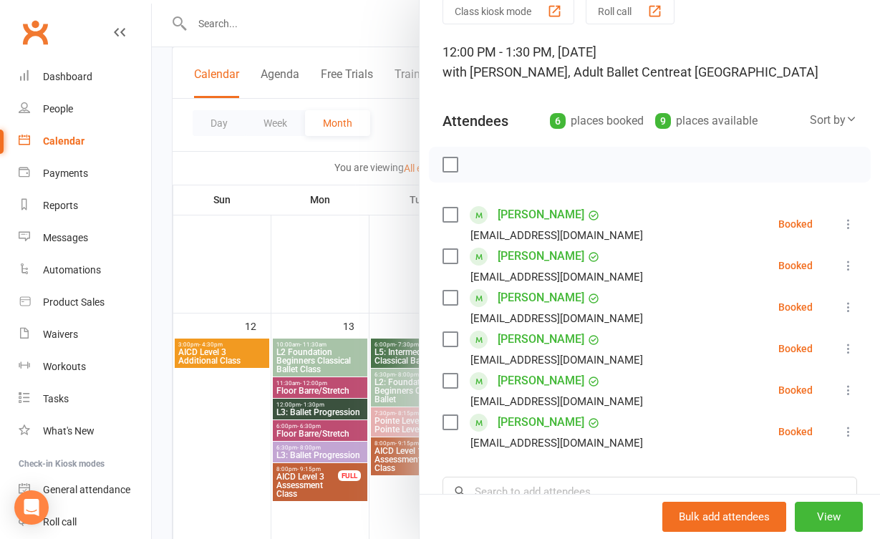
click at [347, 299] on div at bounding box center [516, 269] width 728 height 539
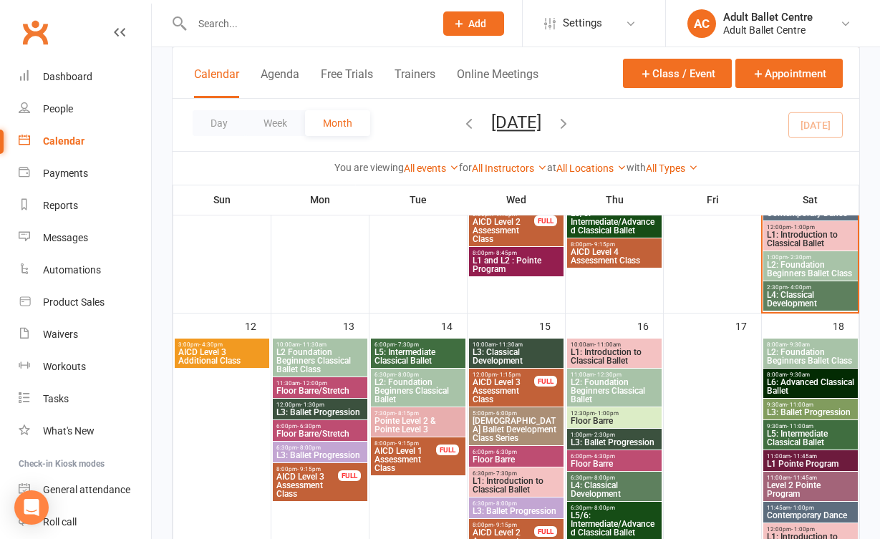
click at [307, 357] on span "L2 Foundation Beginners Classical Ballet Class" at bounding box center [320, 361] width 89 height 26
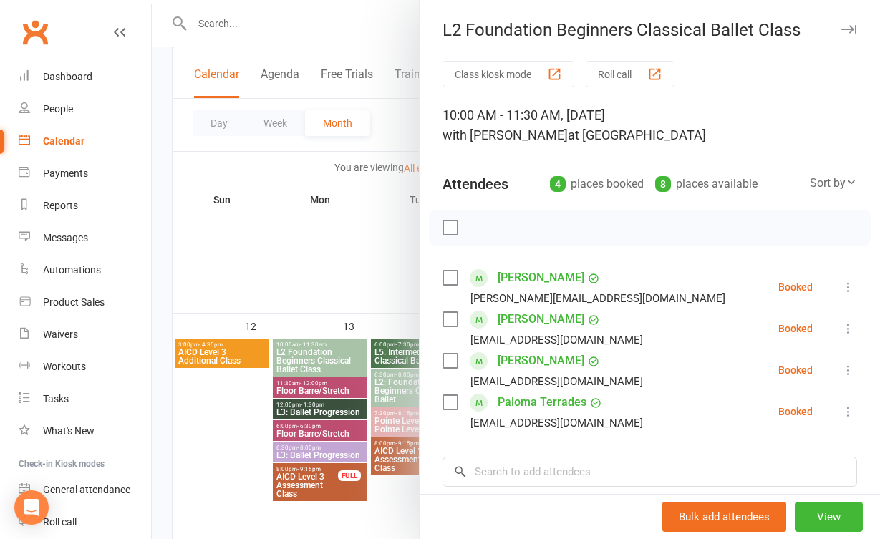
click at [308, 297] on div at bounding box center [516, 269] width 728 height 539
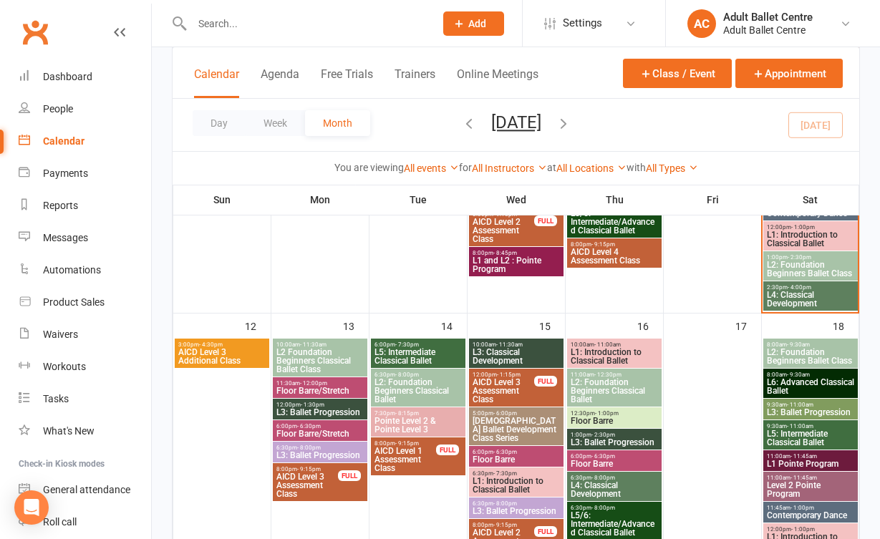
click at [306, 387] on span "Floor Barre/Stretch" at bounding box center [320, 391] width 89 height 9
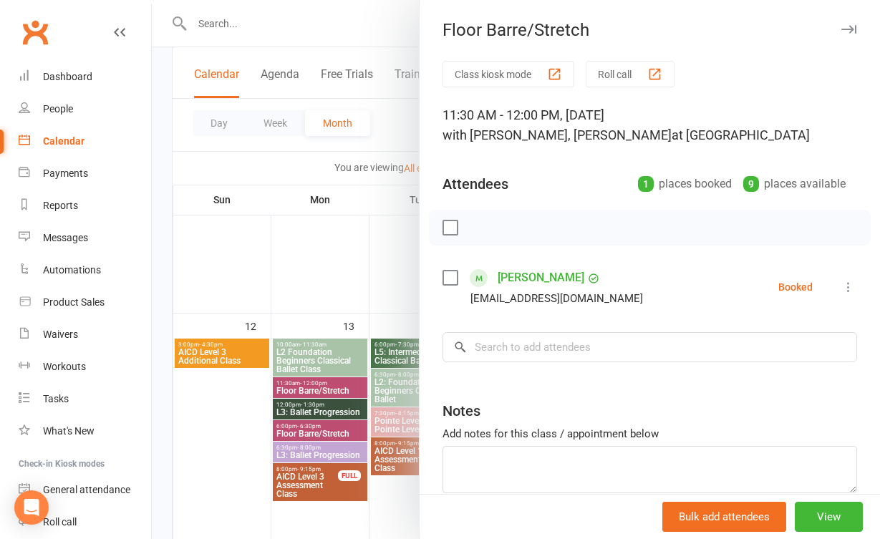
click at [307, 295] on div at bounding box center [516, 269] width 728 height 539
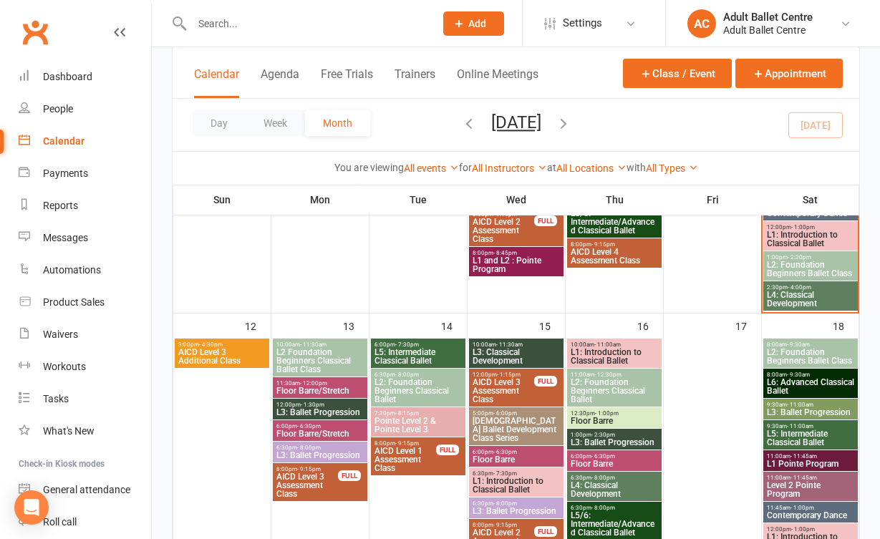
click at [325, 430] on span "Floor Barre/Stretch" at bounding box center [320, 434] width 89 height 9
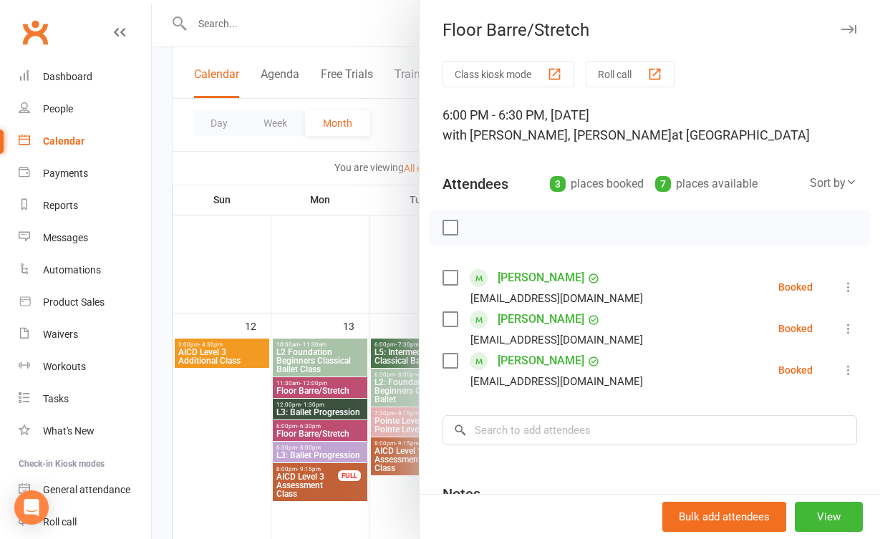
click at [299, 281] on div at bounding box center [516, 269] width 728 height 539
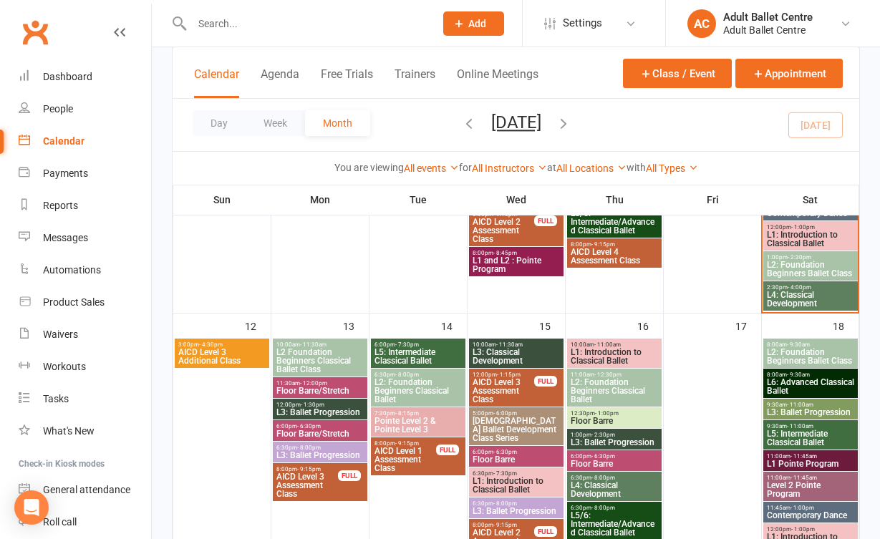
click at [384, 355] on span "L5: Intermediate Classical Ballet" at bounding box center [418, 356] width 89 height 17
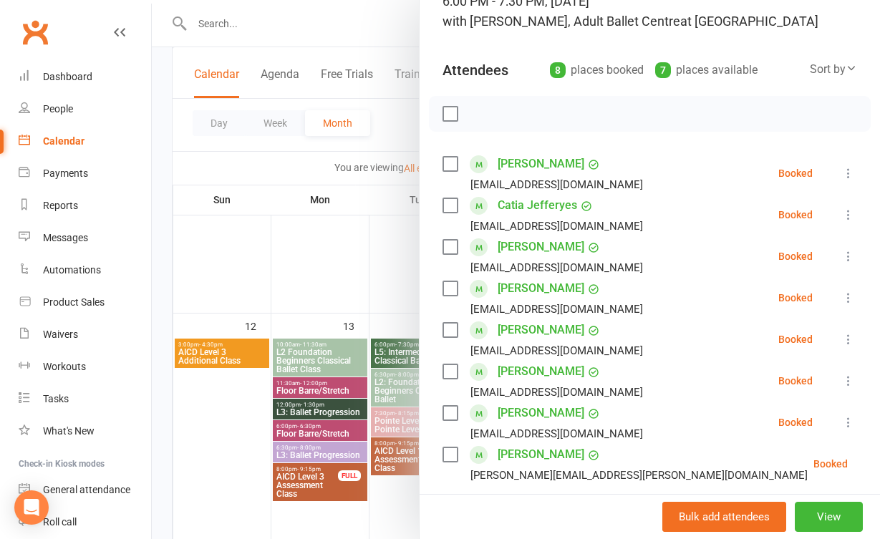
scroll to position [67, 0]
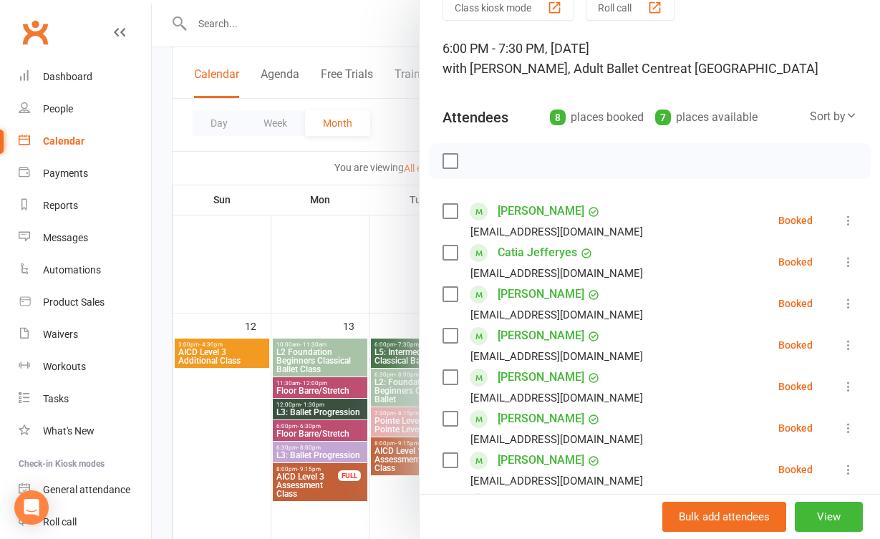
click at [388, 337] on div at bounding box center [516, 269] width 728 height 539
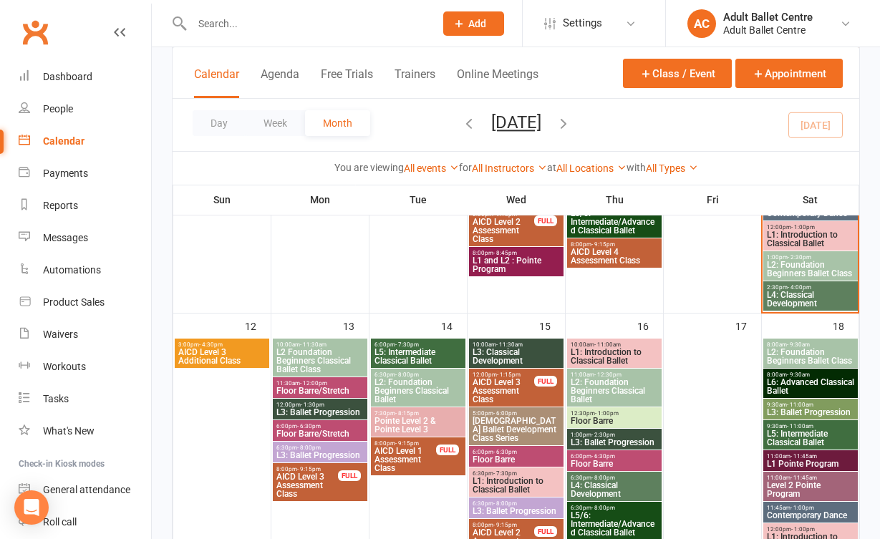
click at [429, 421] on span "Pointe Level 2 & Pointe Level 3" at bounding box center [418, 425] width 89 height 17
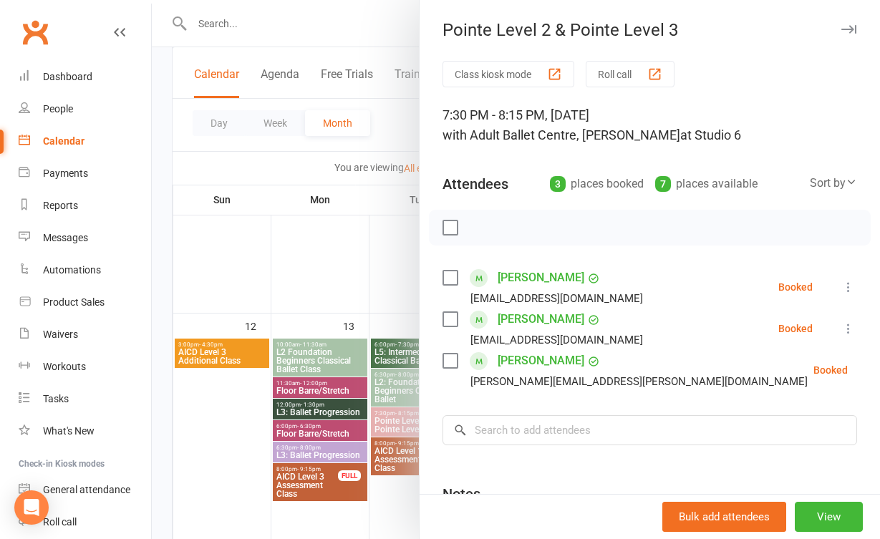
click at [329, 299] on div at bounding box center [516, 269] width 728 height 539
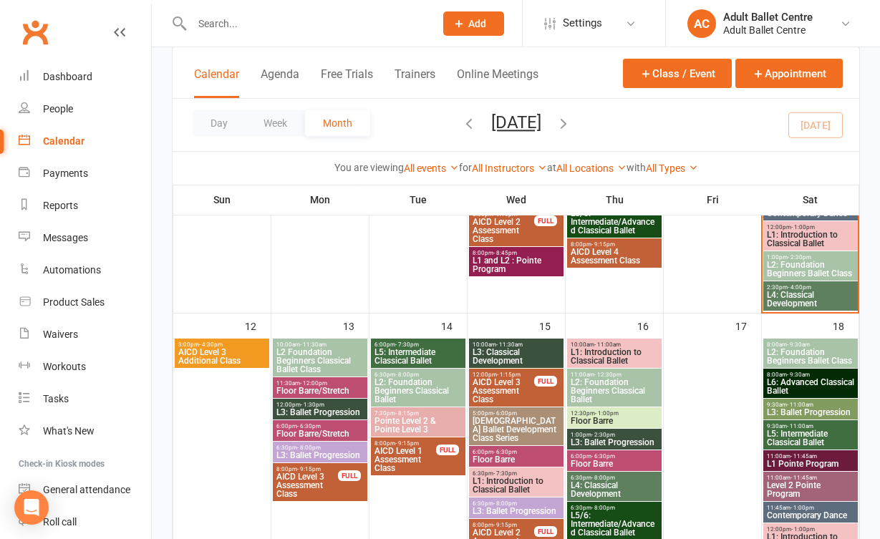
click at [480, 354] on span "L3: Classical Development" at bounding box center [516, 356] width 89 height 17
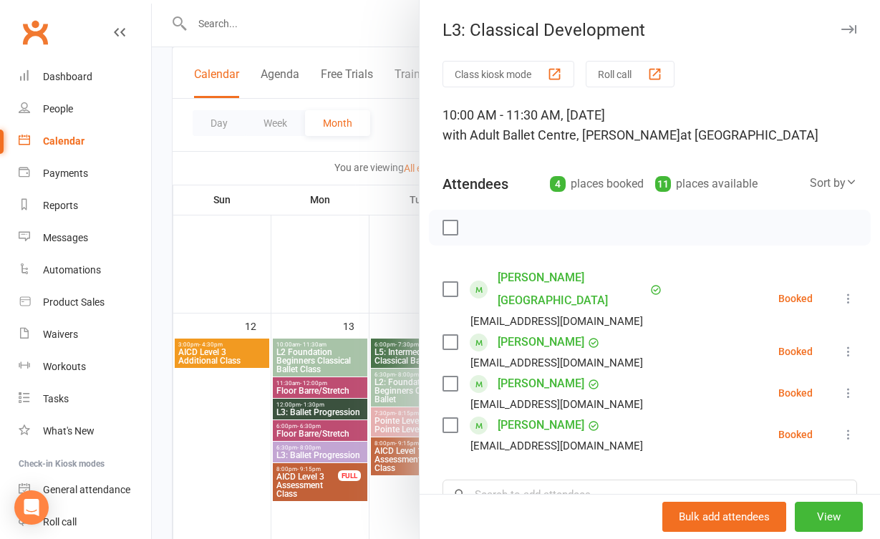
click at [390, 297] on div at bounding box center [516, 269] width 728 height 539
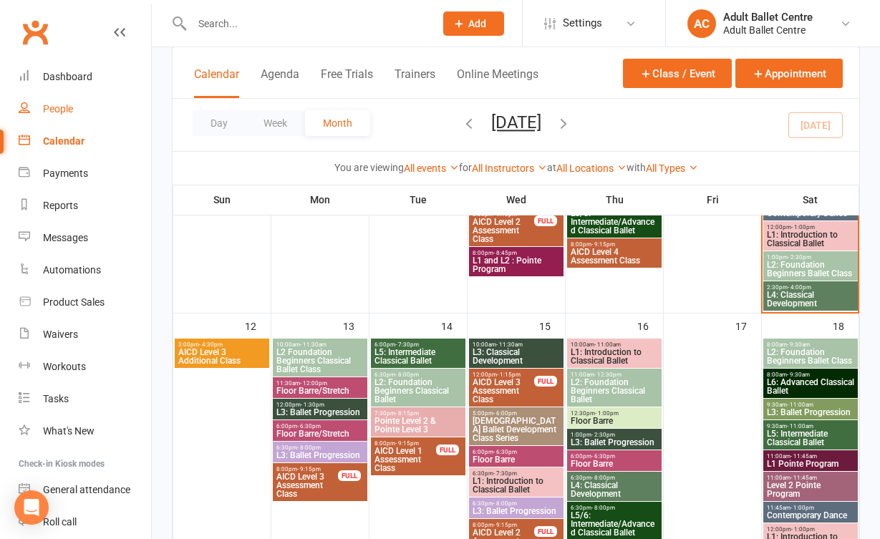
click at [69, 105] on div "People" at bounding box center [58, 108] width 30 height 11
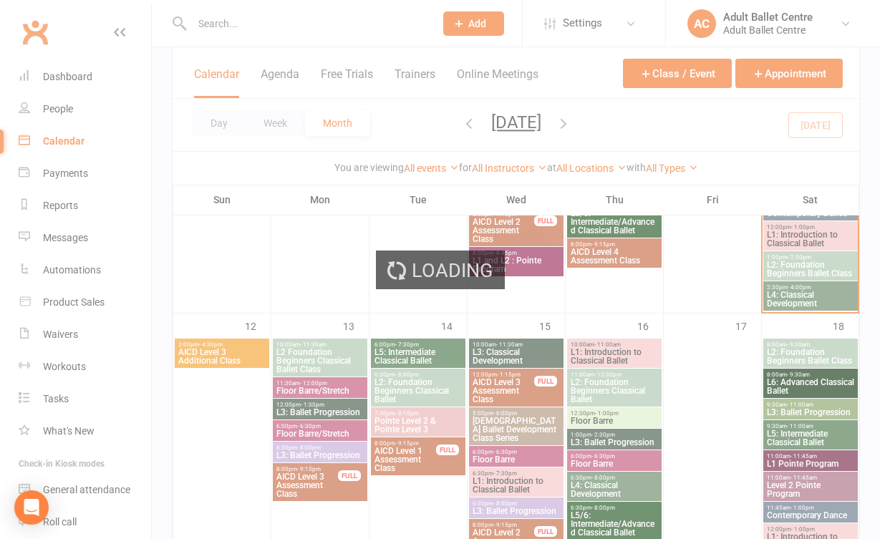
select select "100"
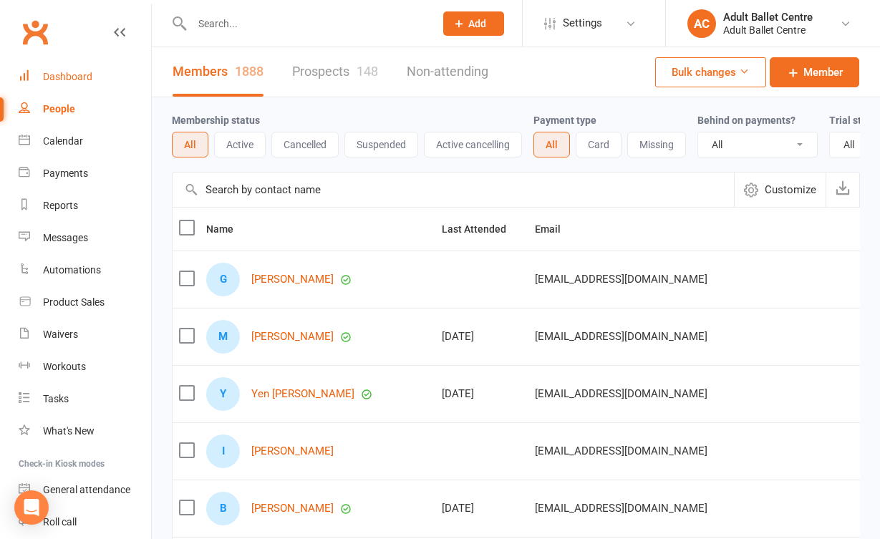
click at [86, 79] on div "Dashboard" at bounding box center [67, 76] width 49 height 11
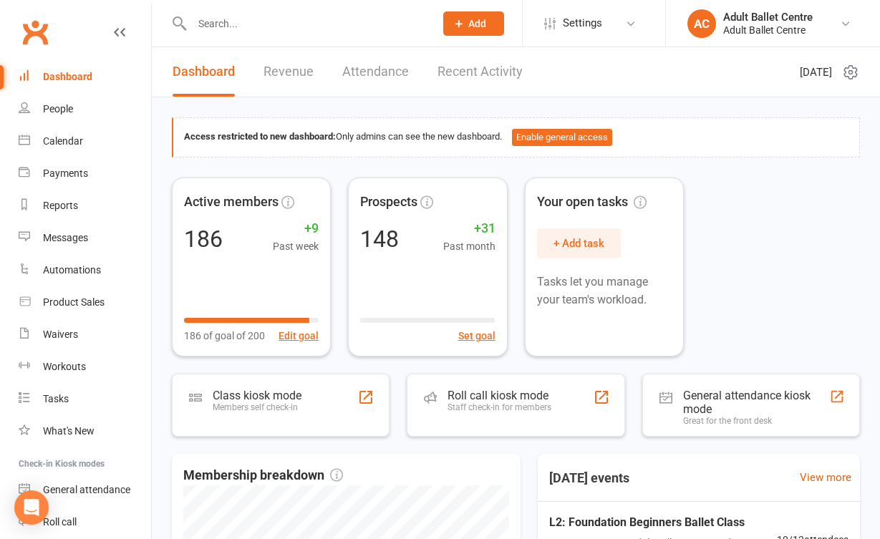
click at [286, 75] on link "Revenue" at bounding box center [288, 71] width 50 height 49
